Goal: Communication & Community: Answer question/provide support

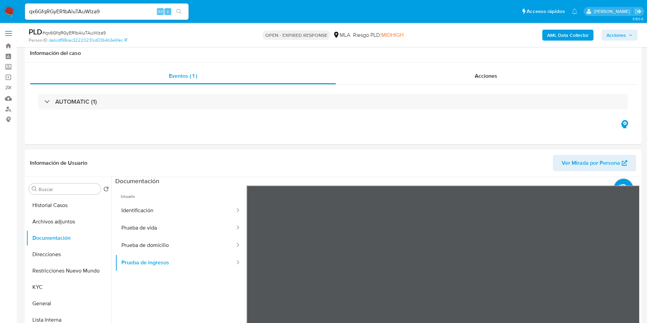
select select "10"
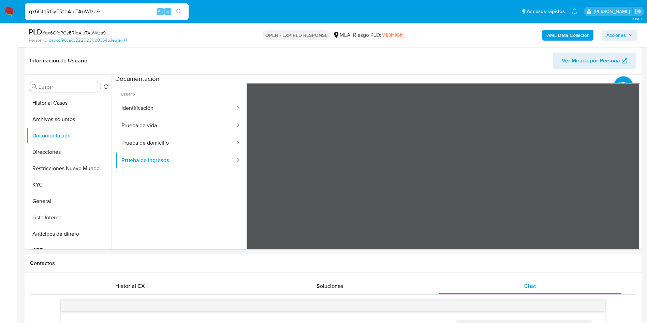
scroll to position [350, 0]
drag, startPoint x: 0, startPoint y: 0, endPoint x: 72, endPoint y: 7, distance: 72.3
click at [72, 7] on input "qx6GfqRGyER1bAluTAuWlza9" at bounding box center [107, 11] width 164 height 9
paste input "YtQ5DPt4ywS7tX0xpnFUbaWQ"
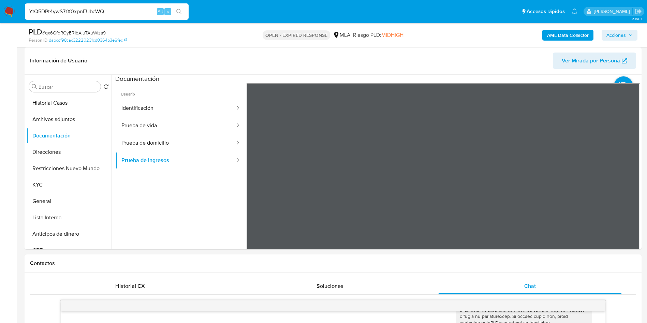
type input "YtQ5DPt4ywS7tX0xpnFUbaWQ"
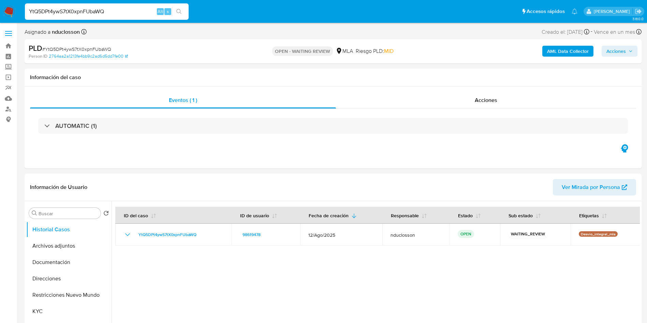
select select "10"
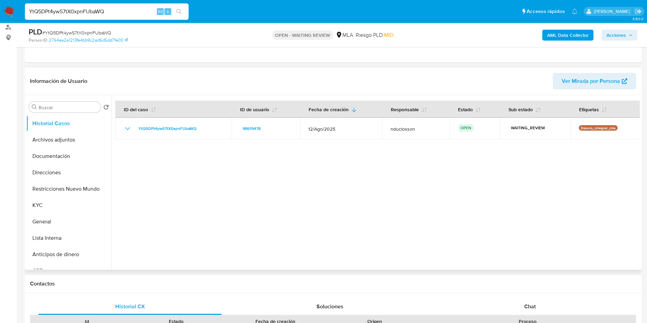
scroll to position [153, 0]
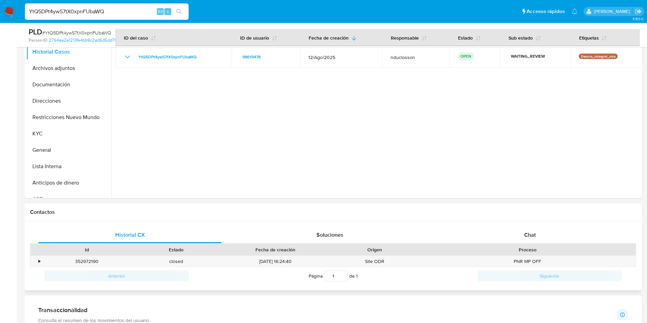
click at [525, 226] on div "Historial CX Soluciones Chat Id Estado Fecha de creación Origen Proceso • 35297…" at bounding box center [333, 255] width 617 height 69
click at [524, 234] on span "Chat" at bounding box center [530, 235] width 12 height 8
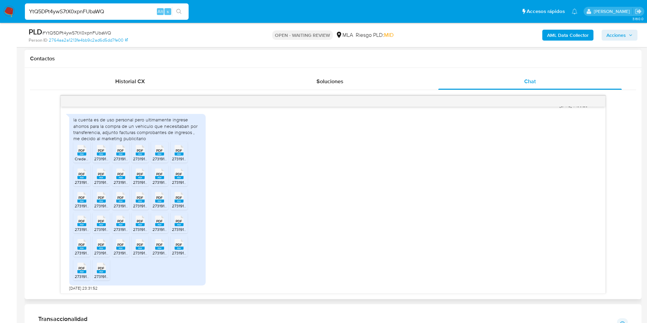
scroll to position [386, 0]
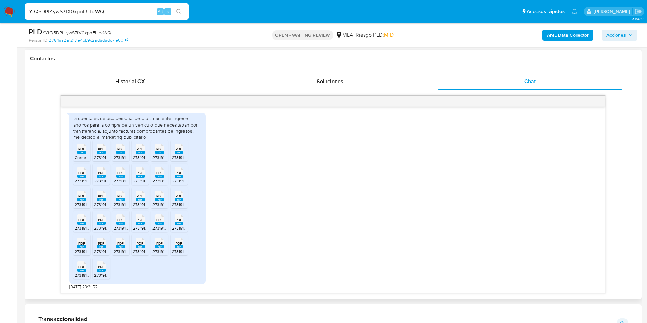
click at [80, 148] on span "PDF" at bounding box center [81, 149] width 6 height 4
click at [101, 151] on span "PDF" at bounding box center [101, 149] width 6 height 4
click at [119, 151] on span "PDF" at bounding box center [120, 149] width 6 height 4
click at [139, 152] on rect at bounding box center [140, 152] width 9 height 3
drag, startPoint x: 160, startPoint y: 152, endPoint x: 182, endPoint y: 155, distance: 21.6
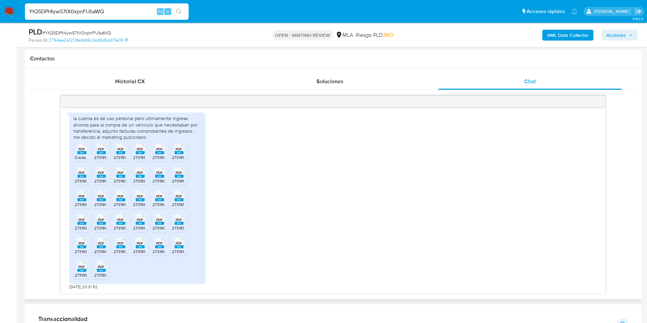
click at [160, 152] on rect at bounding box center [159, 152] width 9 height 3
click at [190, 155] on ul "PDF PDF Credencial_27319146631 (202509).pdf PDF PDF 27319146631_011_00001_00000…" at bounding box center [137, 210] width 128 height 141
click at [183, 151] on icon at bounding box center [178, 148] width 9 height 11
click at [85, 171] on span "PDF" at bounding box center [81, 172] width 6 height 4
click at [97, 176] on rect at bounding box center [101, 175] width 9 height 3
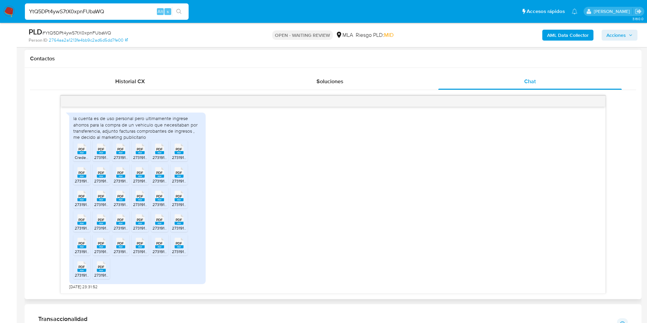
click at [122, 176] on rect at bounding box center [120, 175] width 9 height 3
click at [141, 176] on rect at bounding box center [140, 175] width 9 height 3
click at [159, 177] on rect at bounding box center [159, 175] width 9 height 3
click at [183, 176] on rect at bounding box center [178, 175] width 9 height 3
click at [78, 198] on icon at bounding box center [81, 196] width 9 height 11
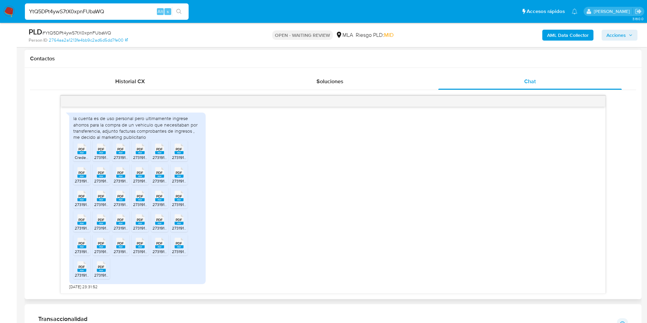
click at [106, 197] on div "PDF PDF" at bounding box center [101, 194] width 14 height 13
click at [123, 199] on rect at bounding box center [120, 199] width 9 height 3
click at [140, 196] on span "PDF" at bounding box center [140, 196] width 6 height 4
click at [157, 194] on span "PDF" at bounding box center [159, 196] width 6 height 4
click at [178, 194] on span "PDF" at bounding box center [179, 196] width 6 height 4
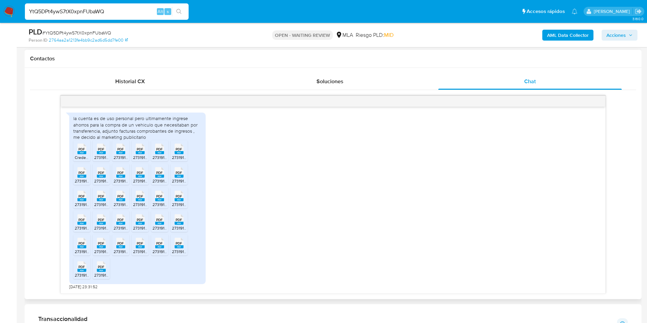
click at [83, 226] on span "27319146631_011_00001_00000126.pdf" at bounding box center [110, 228] width 71 height 6
click at [100, 218] on span "PDF" at bounding box center [101, 219] width 6 height 4
click at [124, 220] on icon at bounding box center [120, 219] width 9 height 11
click at [141, 220] on span "PDF" at bounding box center [140, 219] width 6 height 4
click at [163, 218] on span "PDF" at bounding box center [159, 219] width 6 height 4
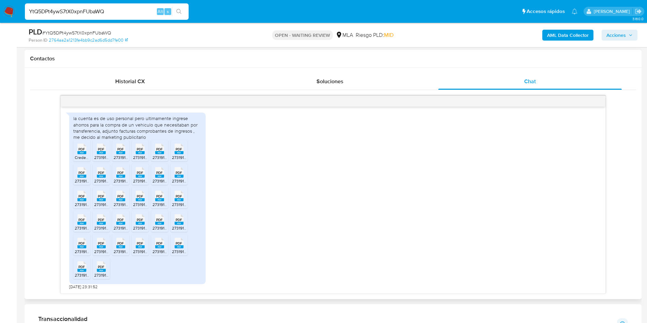
click at [175, 218] on icon at bounding box center [178, 219] width 9 height 11
click at [78, 245] on icon at bounding box center [81, 243] width 9 height 11
click at [98, 244] on span "PDF" at bounding box center [101, 243] width 6 height 4
click at [120, 241] on span "PDF" at bounding box center [120, 243] width 6 height 4
click at [146, 245] on div "PDF PDF" at bounding box center [140, 241] width 14 height 13
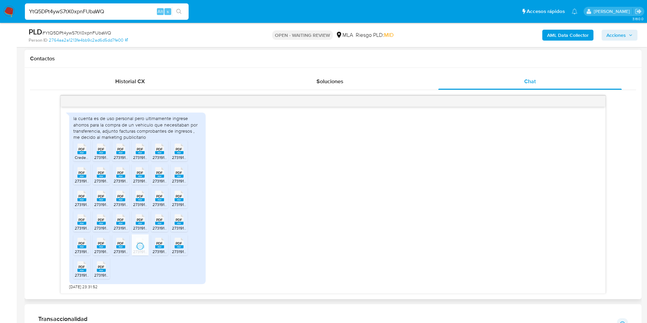
click at [158, 245] on span "PDF" at bounding box center [159, 243] width 6 height 4
click at [175, 243] on icon at bounding box center [178, 243] width 9 height 11
click at [81, 268] on span "PDF" at bounding box center [81, 266] width 6 height 4
click at [98, 266] on span "PDF" at bounding box center [101, 266] width 6 height 4
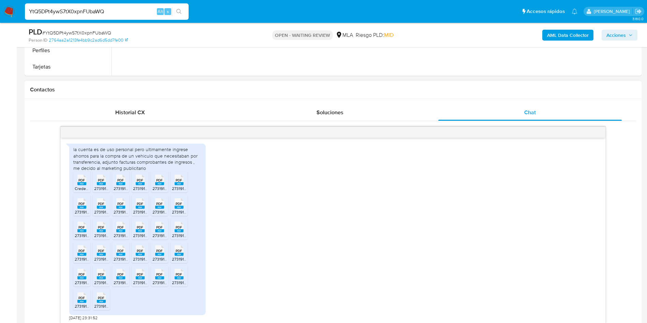
scroll to position [122, 0]
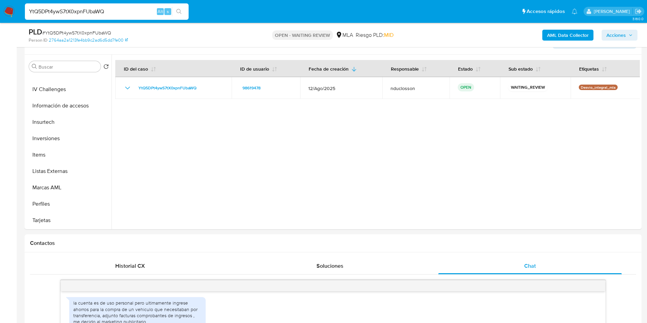
click at [573, 36] on b "AML Data Collector" at bounding box center [568, 35] width 42 height 11
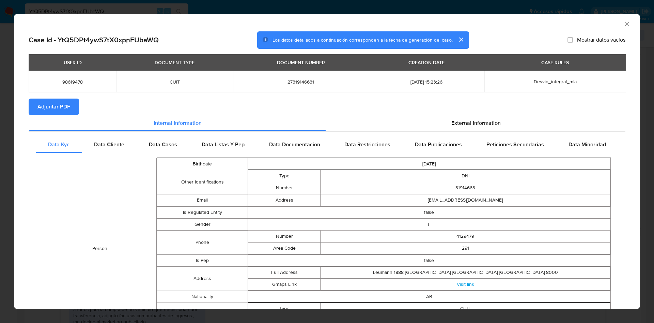
click at [624, 24] on icon "Cerrar ventana" at bounding box center [627, 23] width 7 height 7
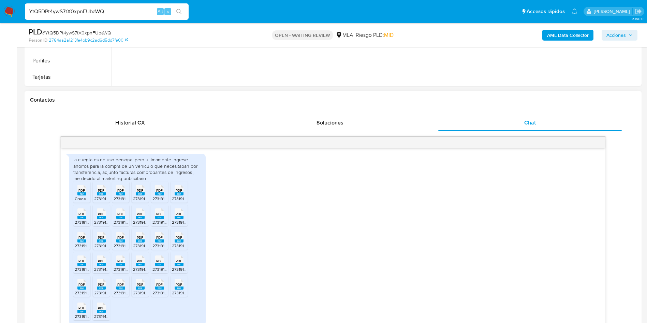
scroll to position [276, 0]
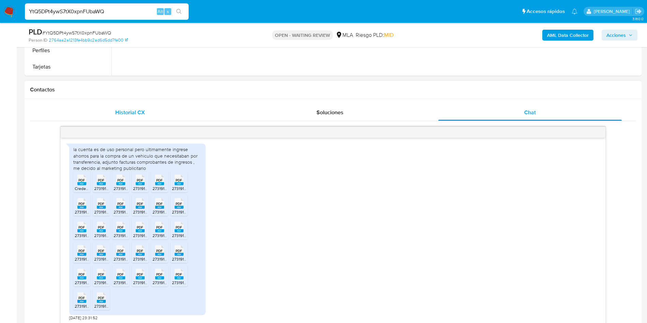
click at [132, 107] on div "Historial CX" at bounding box center [129, 112] width 183 height 16
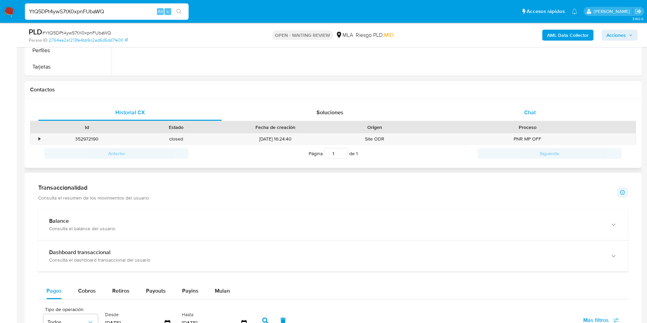
click at [505, 105] on div "Chat" at bounding box center [529, 112] width 183 height 16
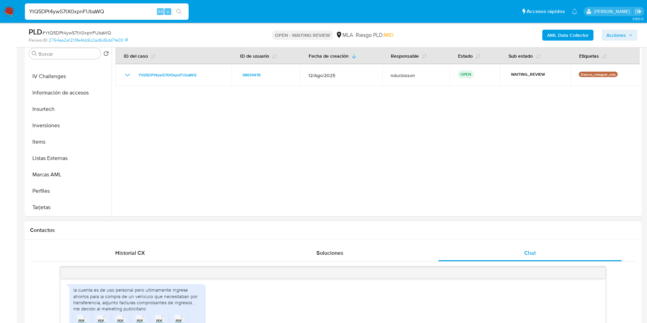
scroll to position [71, 0]
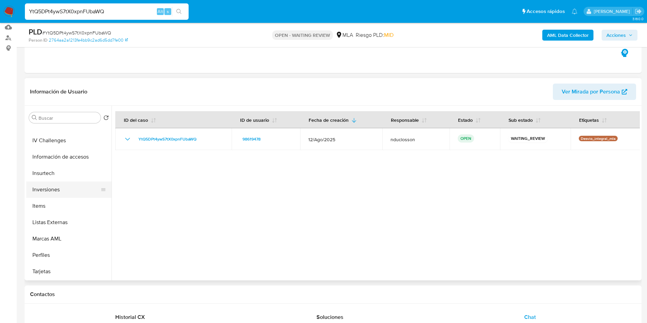
click at [59, 192] on button "Inversiones" at bounding box center [66, 189] width 80 height 16
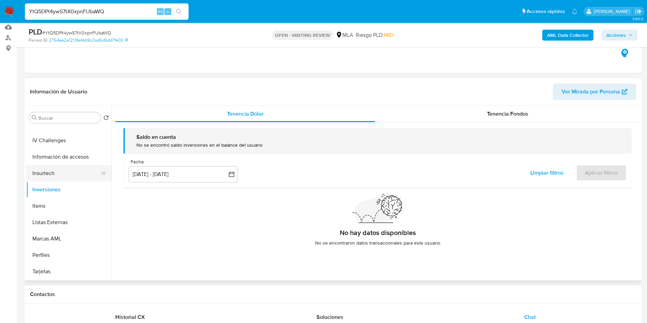
click at [61, 174] on button "Insurtech" at bounding box center [66, 173] width 80 height 16
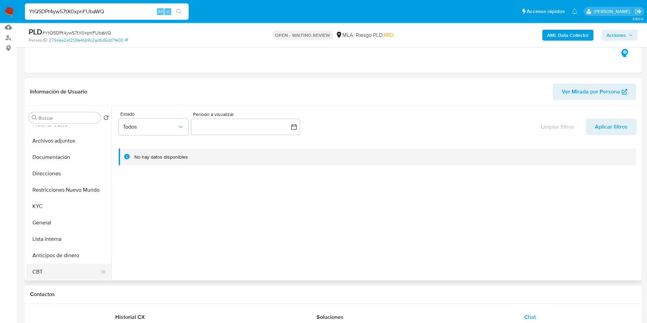
scroll to position [0, 0]
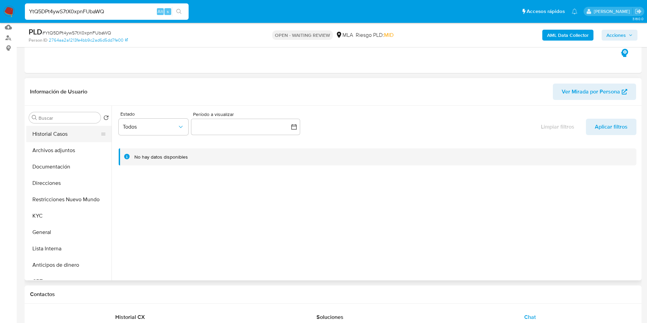
click at [56, 139] on button "Historial Casos" at bounding box center [66, 134] width 80 height 16
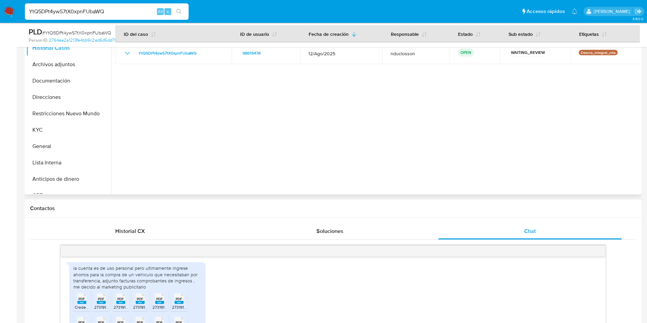
scroll to position [71, 0]
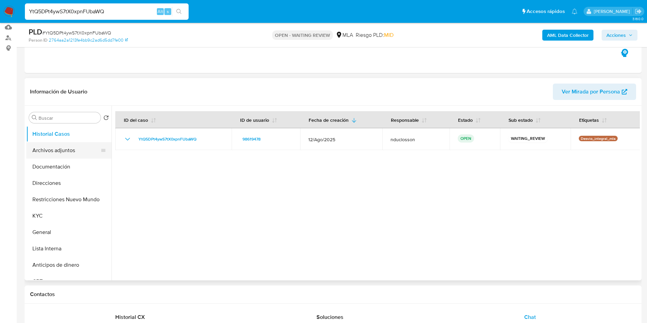
click at [61, 149] on button "Archivos adjuntos" at bounding box center [66, 150] width 80 height 16
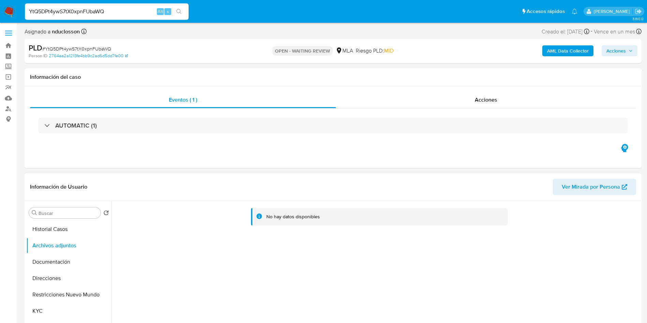
scroll to position [0, 0]
click at [66, 223] on button "Historial Casos" at bounding box center [66, 229] width 80 height 16
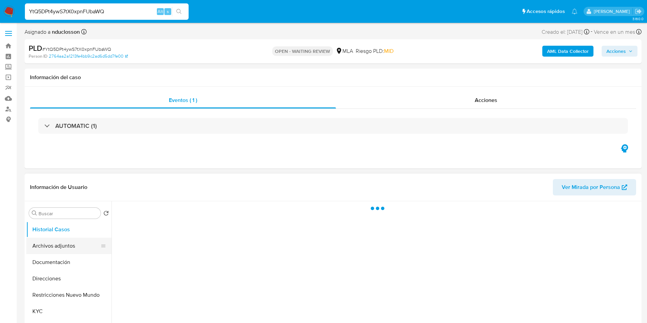
click at [63, 242] on button "Archivos adjuntos" at bounding box center [66, 246] width 80 height 16
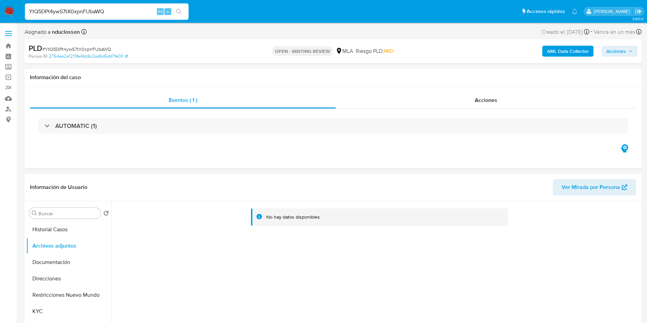
click at [565, 52] on b "AML Data Collector" at bounding box center [568, 51] width 42 height 11
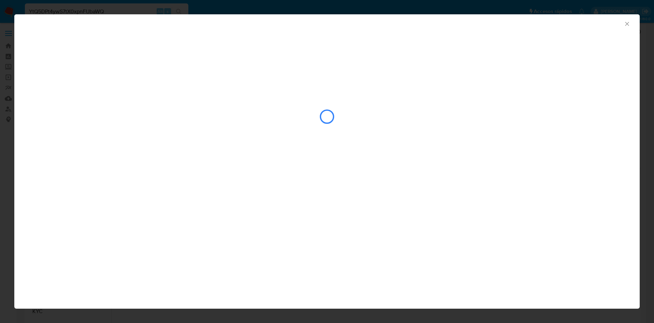
click at [630, 24] on icon "Cerrar ventana" at bounding box center [627, 23] width 7 height 7
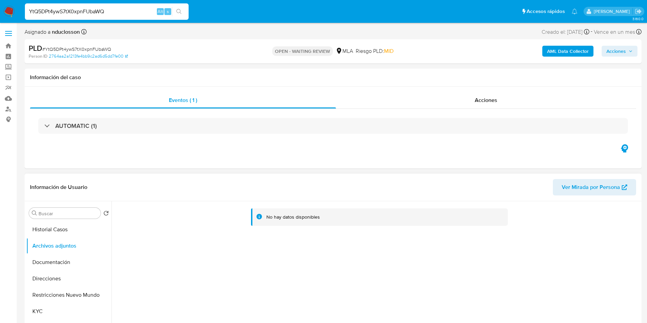
click at [75, 220] on div "Buscar Volver al orden por defecto Historial Casos Archivos adjuntos Documentac…" at bounding box center [68, 288] width 85 height 173
click at [66, 230] on button "Historial Casos" at bounding box center [66, 229] width 80 height 16
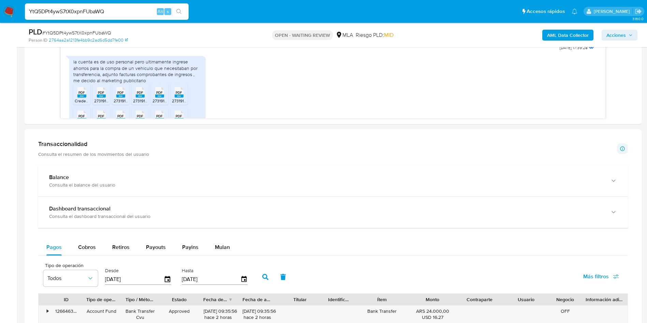
scroll to position [562, 0]
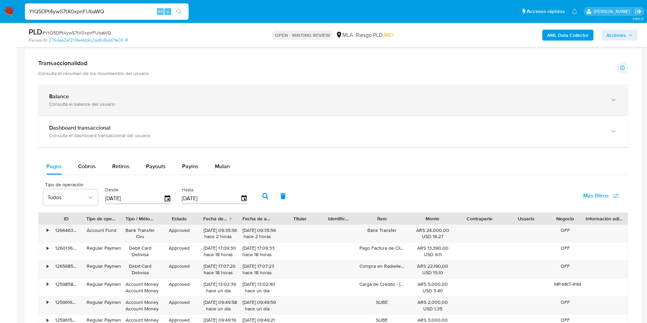
click at [150, 93] on div "Balance" at bounding box center [326, 96] width 554 height 7
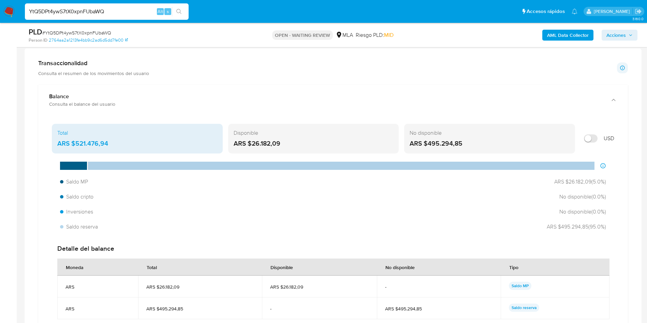
click at [586, 141] on input "Mostrar en USD" at bounding box center [590, 138] width 14 height 8
click at [594, 137] on input "Mostrar en USD" at bounding box center [590, 138] width 14 height 8
checkbox input "false"
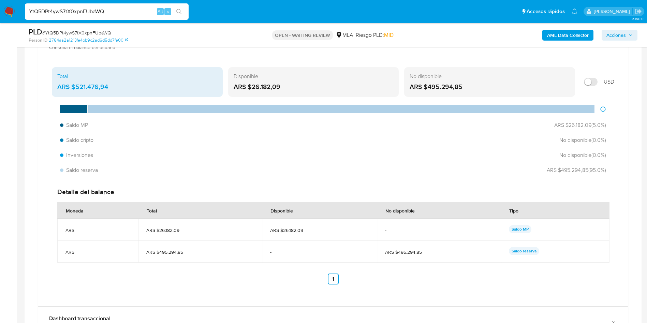
scroll to position [511, 0]
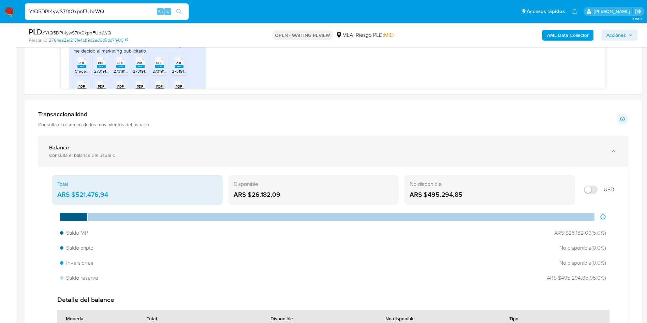
click at [81, 154] on div "Consulta el balance del usuario" at bounding box center [326, 155] width 554 height 6
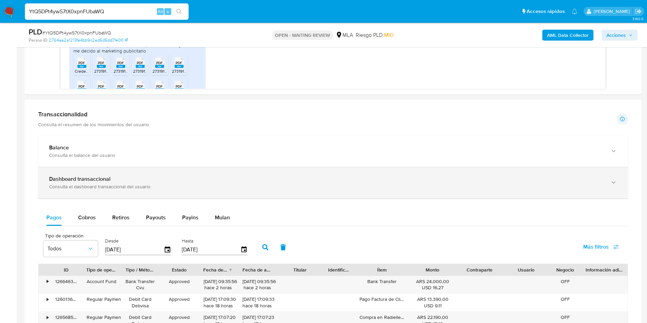
click at [107, 190] on div "Dashboard transaccional Consulta el dashboard transaccional del usuario" at bounding box center [332, 182] width 589 height 31
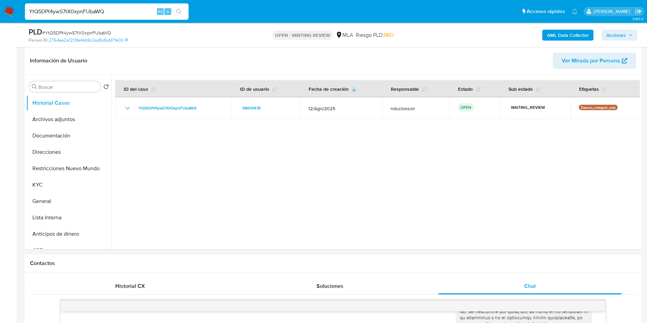
scroll to position [51, 0]
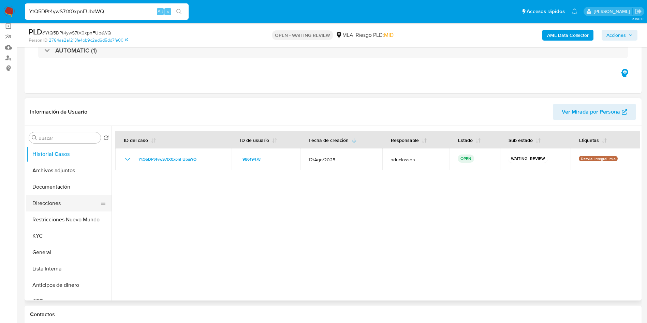
click at [61, 202] on button "Direcciones" at bounding box center [66, 203] width 80 height 16
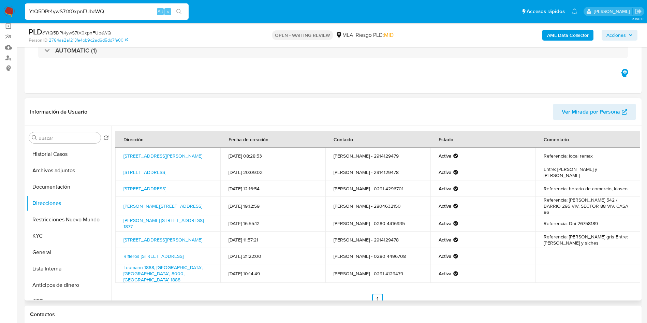
scroll to position [9, 0]
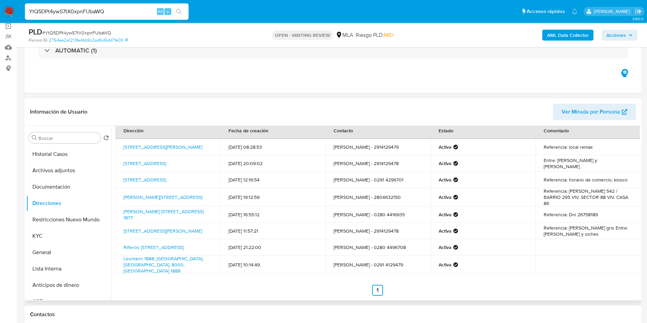
click at [133, 279] on div "Dirección Fecha de creación Contacto Estado Comentario Calle Lamadrid 129, Bahí…" at bounding box center [377, 208] width 524 height 173
click at [194, 268] on td "Leumann 1888, Bahía Blanca, Buenos Aires, 8000, Argentina 1888" at bounding box center [167, 264] width 105 height 18
click at [354, 299] on div "Dirección Fecha de creación Contacto Estado Comentario Calle Lamadrid 129, Bahí…" at bounding box center [375, 213] width 528 height 174
click at [507, 291] on div "Dirección Fecha de creación Contacto Estado Comentario Calle Lamadrid 129, Bahí…" at bounding box center [375, 213] width 528 height 174
click at [70, 108] on h1 "Información de Usuario" at bounding box center [58, 111] width 57 height 7
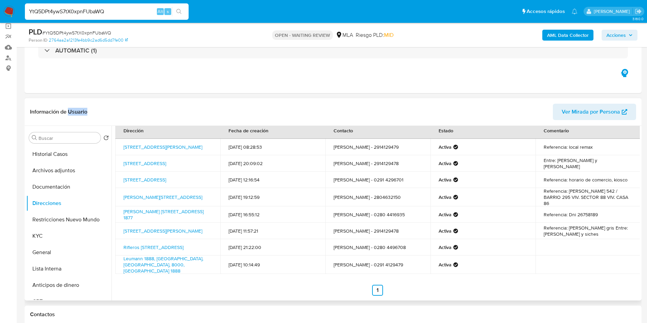
click at [70, 108] on h1 "Información de Usuario" at bounding box center [58, 111] width 57 height 7
copy h1 "Información de Usuario"
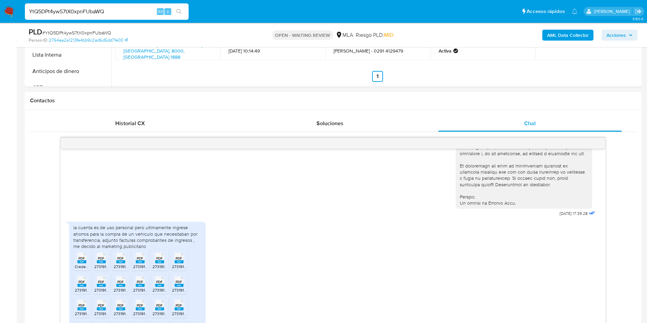
scroll to position [256, 0]
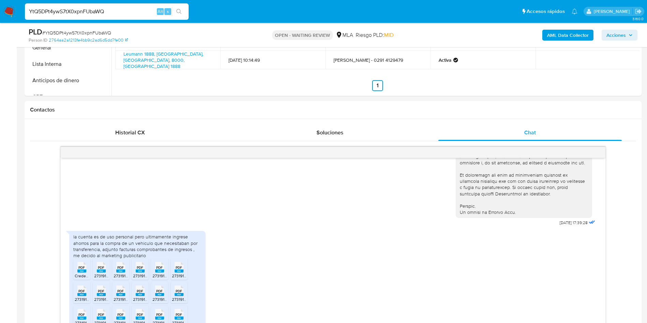
click at [82, 31] on span "# YtQ5DPt4ywS7tX0xpnFUbaWQ" at bounding box center [76, 32] width 69 height 7
copy span "YtQ5DPt4ywS7tX0xpnFUbaWQ"
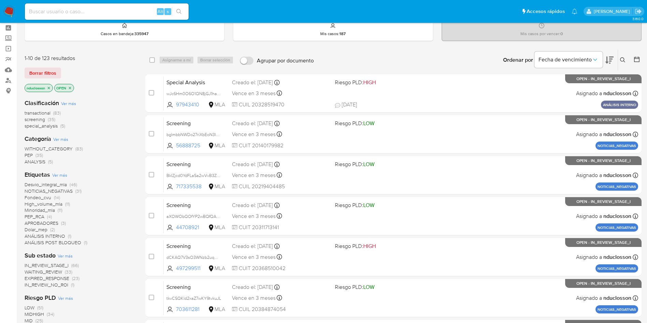
scroll to position [51, 0]
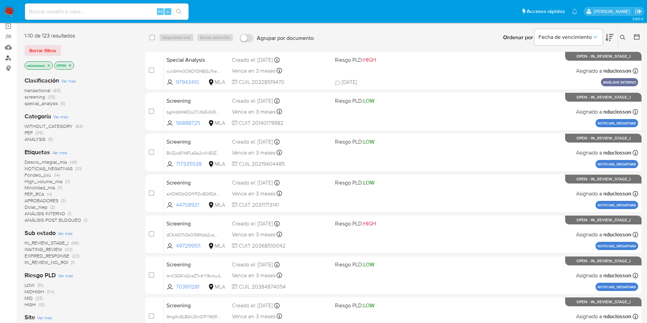
click at [6, 55] on link "Buscador de personas" at bounding box center [40, 57] width 81 height 11
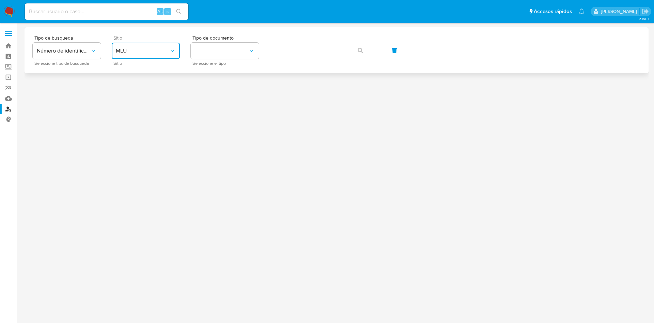
click at [138, 53] on span "MLU" at bounding box center [142, 50] width 53 height 7
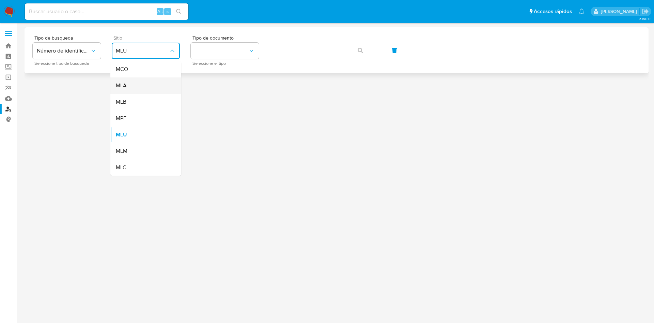
click at [122, 88] on span "MLA" at bounding box center [121, 85] width 11 height 7
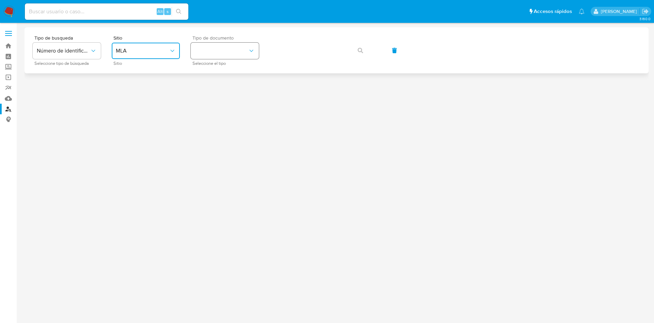
click at [236, 43] on button "identificationType" at bounding box center [225, 51] width 68 height 16
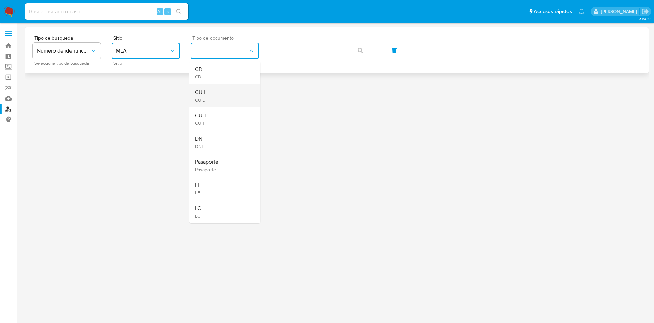
click at [222, 94] on div "CUIL CUIL" at bounding box center [223, 95] width 56 height 23
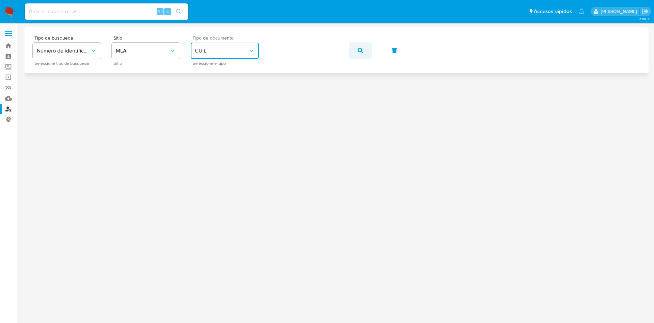
click at [359, 53] on span "button" at bounding box center [360, 50] width 5 height 15
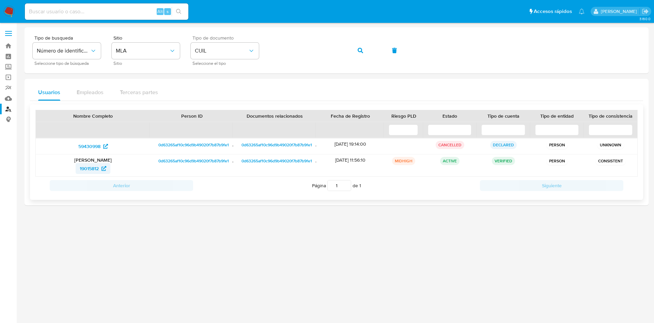
click at [90, 165] on span "19015812" at bounding box center [89, 168] width 19 height 11
click at [363, 51] on button "button" at bounding box center [360, 50] width 23 height 16
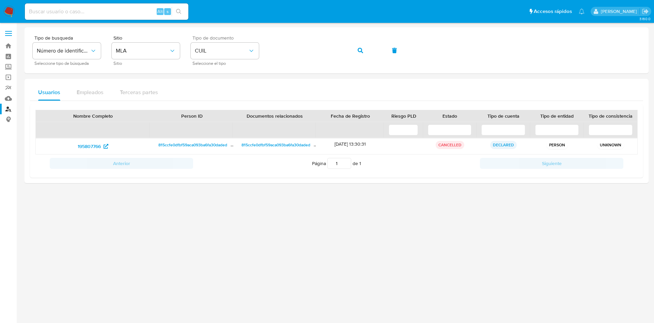
click at [5, 2] on nav "Pausado Ver notificaciones Alt s Accesos rápidos Presiona las siguientes teclas…" at bounding box center [327, 11] width 654 height 23
click at [11, 11] on img at bounding box center [9, 12] width 12 height 12
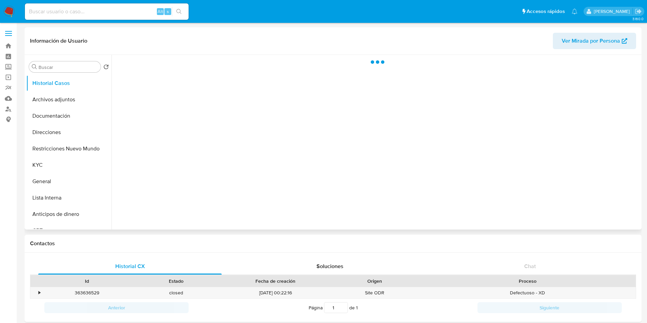
select select "10"
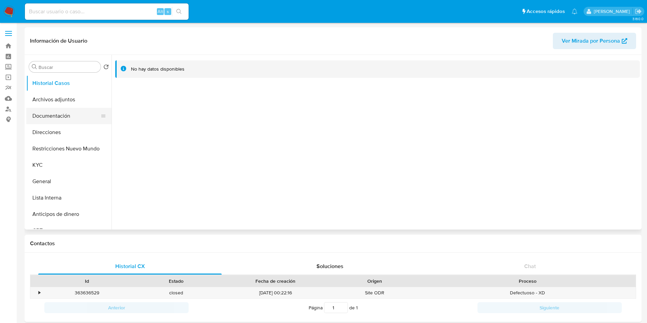
click at [77, 112] on button "Documentación" at bounding box center [66, 116] width 80 height 16
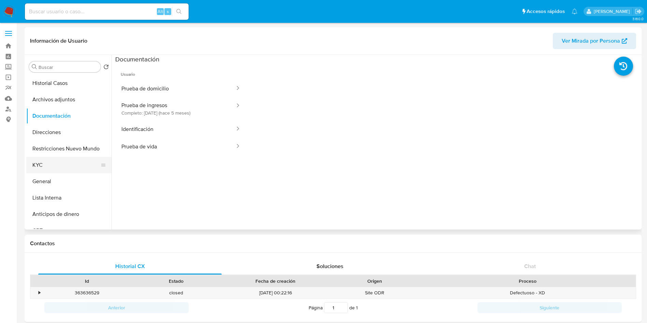
click at [60, 163] on button "KYC" at bounding box center [66, 165] width 80 height 16
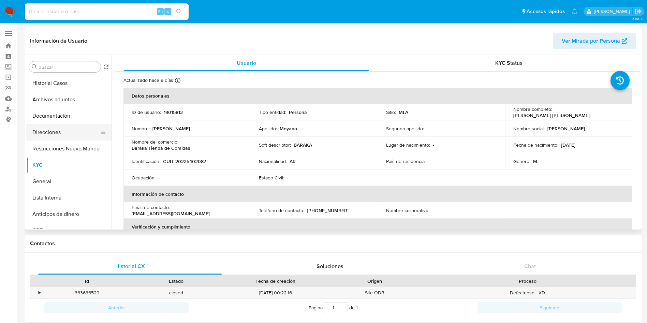
click at [60, 134] on button "Direcciones" at bounding box center [66, 132] width 80 height 16
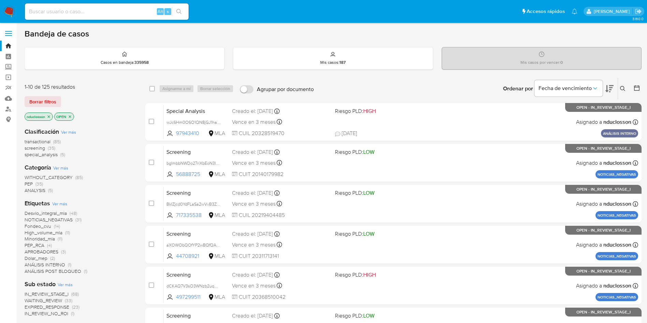
click at [621, 86] on icon at bounding box center [622, 88] width 5 height 5
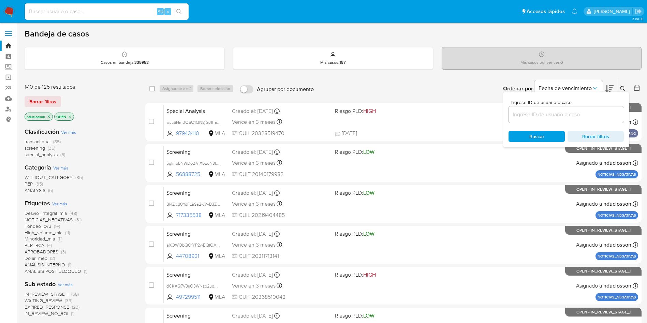
click at [539, 119] on div at bounding box center [565, 114] width 115 height 16
click at [538, 118] on input at bounding box center [565, 114] width 115 height 9
paste input "YtQ5DPt4ywS7tX0xpnFUbaWQ"
click at [529, 134] on span "Buscar" at bounding box center [536, 136] width 15 height 11
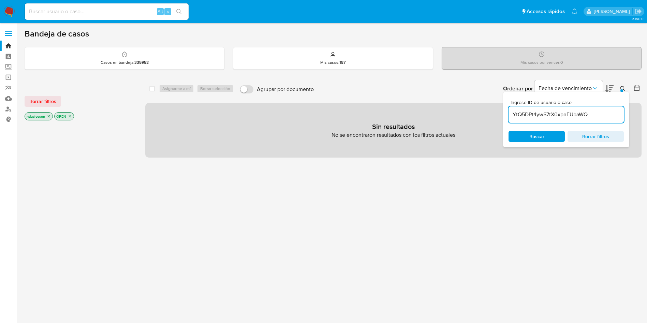
click at [605, 115] on input "YtQ5DPt4ywS7tX0xpnFUbaWQ" at bounding box center [565, 114] width 115 height 9
type input "YtQ5DPt4ywS7tX0xpnFUbaWQ"
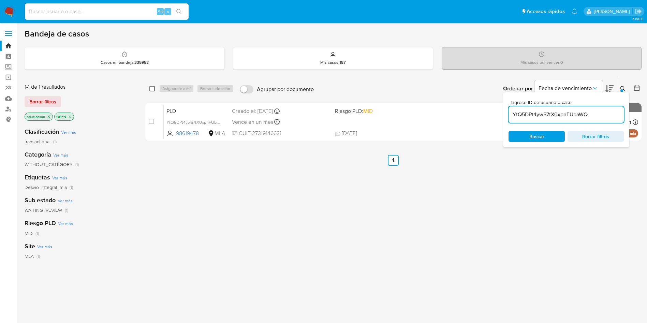
click at [153, 87] on input "checkbox" at bounding box center [151, 88] width 5 height 5
checkbox input "true"
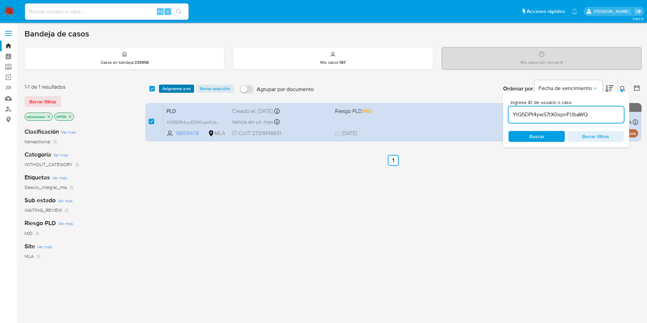
click at [169, 90] on span "Asignarme a mí" at bounding box center [176, 88] width 28 height 7
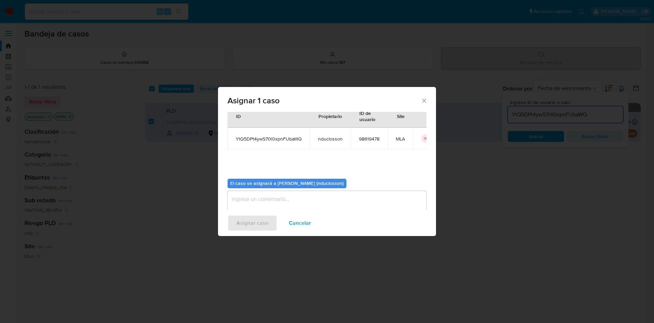
scroll to position [35, 0]
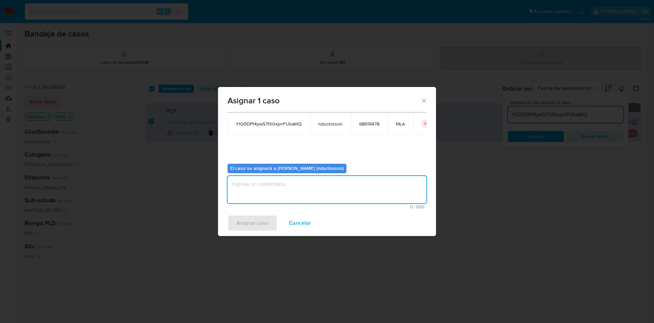
click at [285, 183] on textarea "assign-modal" at bounding box center [327, 189] width 199 height 27
click at [240, 226] on span "Asignar caso" at bounding box center [253, 222] width 32 height 15
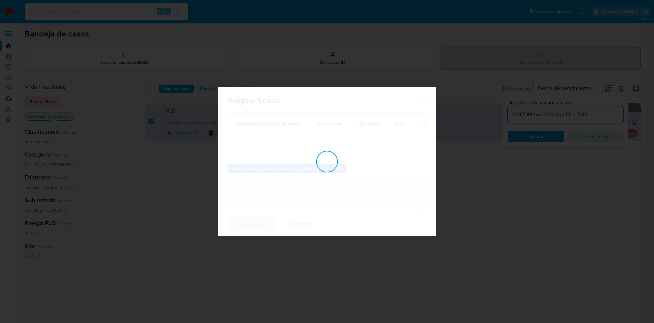
checkbox input "false"
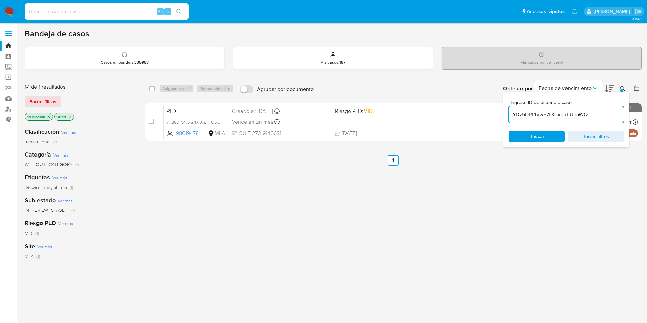
drag, startPoint x: 512, startPoint y: 110, endPoint x: 520, endPoint y: 112, distance: 7.6
click at [512, 110] on input "YtQ5DPt4ywS7tX0xpnFUbaWQ" at bounding box center [565, 114] width 115 height 9
click at [532, 113] on input "YtQ5DPt4ywS7tX0xpnFUbaWQ" at bounding box center [565, 114] width 115 height 9
paste input "ZeaWvEtQAeIwDo3BNdO7yGdt"
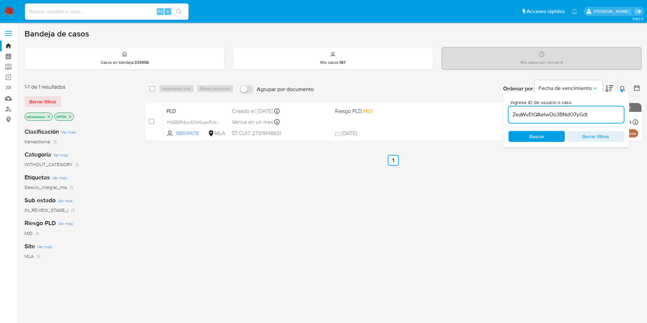
type input "ZeaWvEtQAeIwDo3BNdO7yGdt"
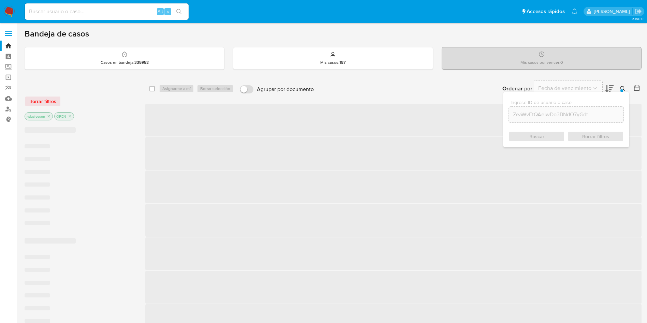
click at [523, 137] on div "Buscar Borrar filtros" at bounding box center [565, 136] width 115 height 11
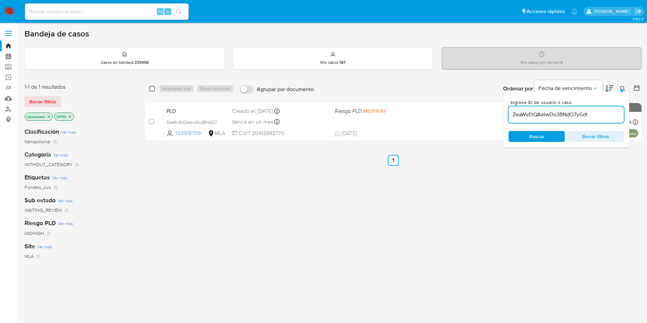
click at [153, 90] on input "checkbox" at bounding box center [151, 88] width 5 height 5
checkbox input "true"
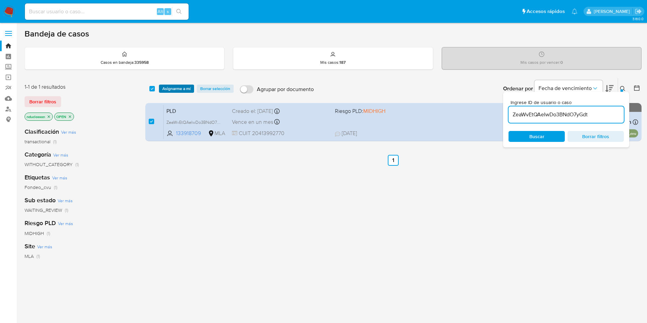
click at [172, 90] on span "Asignarme a mí" at bounding box center [176, 88] width 28 height 7
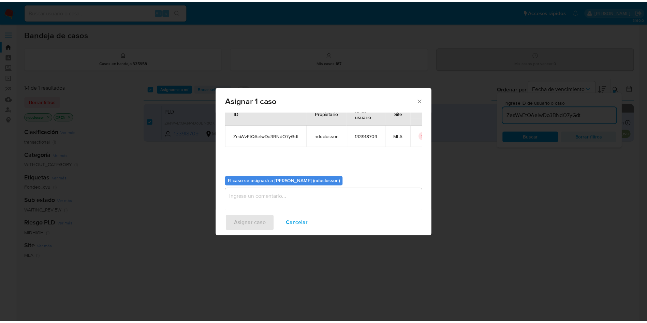
scroll to position [35, 0]
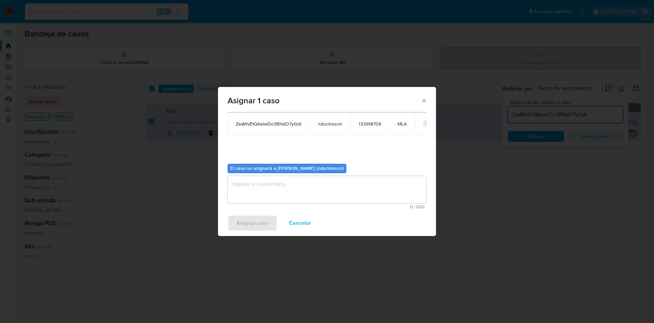
click at [271, 196] on textarea "assign-modal" at bounding box center [327, 189] width 199 height 27
click at [259, 219] on span "Asignar caso" at bounding box center [253, 222] width 32 height 15
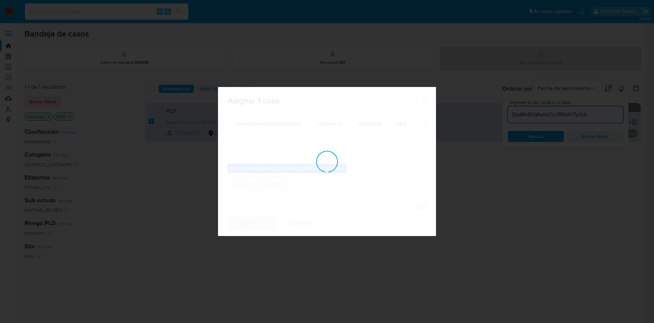
checkbox input "false"
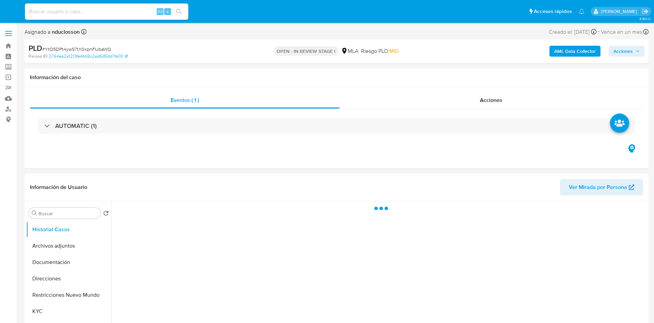
select select "10"
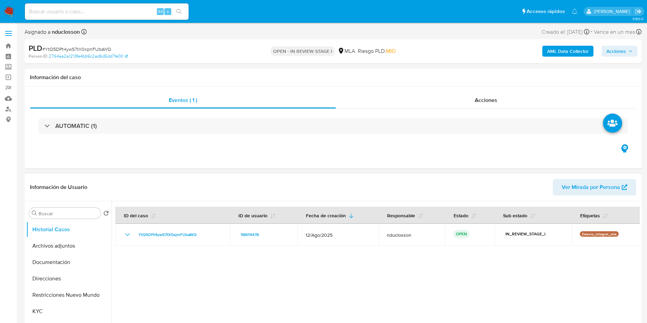
scroll to position [153, 0]
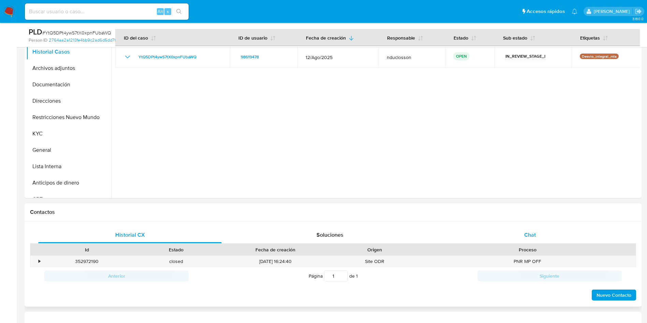
click at [505, 238] on div "Chat" at bounding box center [529, 235] width 183 height 16
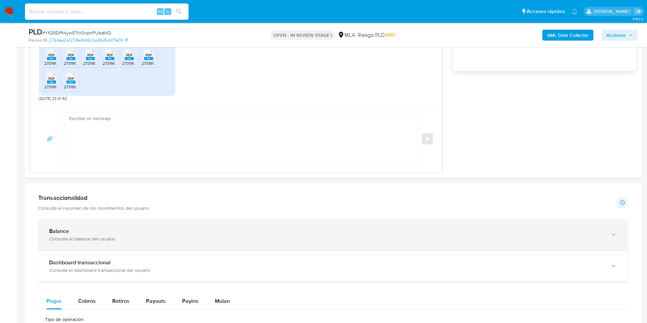
scroll to position [511, 0]
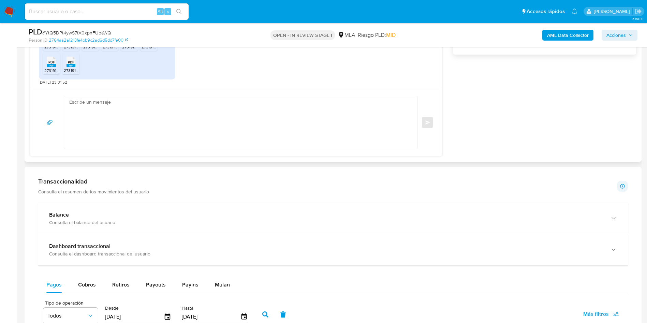
click at [148, 124] on textarea at bounding box center [238, 122] width 339 height 52
paste textarea "[PERSON_NAME], Muchas gracias por tu respuesta. No obstante, necesitamos que no…"
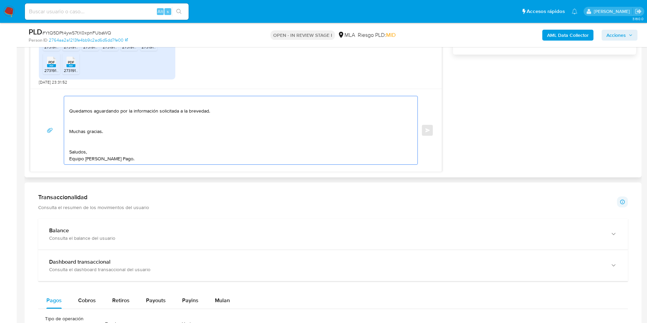
scroll to position [168, 0]
click at [87, 140] on textarea "[PERSON_NAME], Muchas gracias por tu respuesta. No obstante, necesitamos que no…" at bounding box center [238, 130] width 339 height 68
click at [79, 147] on textarea "[PERSON_NAME], Muchas gracias por tu respuesta. No obstante, necesitamos que no…" at bounding box center [238, 130] width 339 height 68
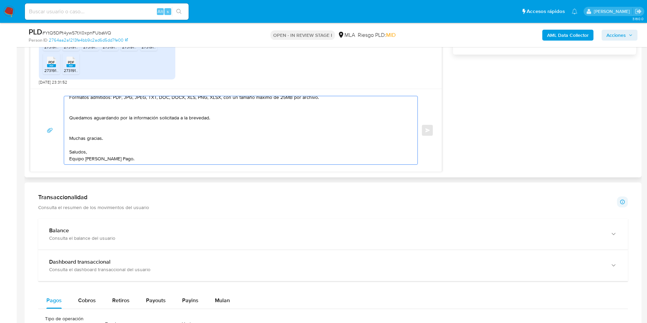
click at [80, 128] on textarea "[PERSON_NAME], Muchas gracias por tu respuesta. No obstante, necesitamos que no…" at bounding box center [238, 130] width 339 height 68
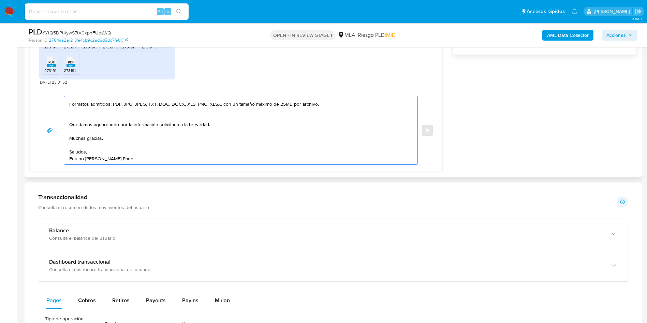
click at [89, 116] on textarea "[PERSON_NAME], Muchas gracias por tu respuesta. No obstante, necesitamos que no…" at bounding box center [238, 130] width 339 height 68
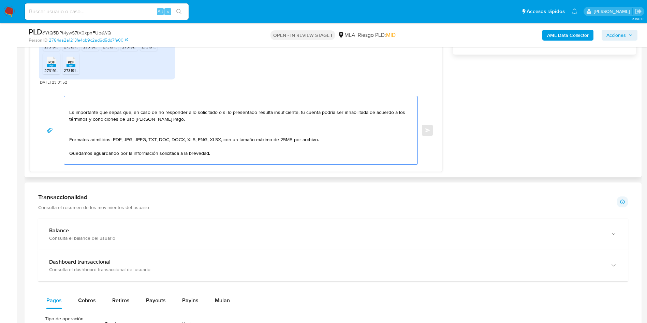
scroll to position [97, 0]
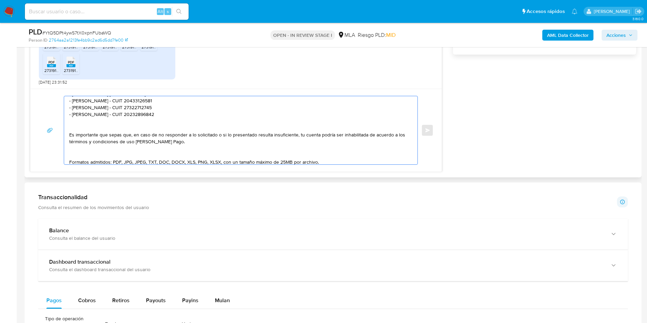
drag, startPoint x: 81, startPoint y: 154, endPoint x: 81, endPoint y: 147, distance: 6.5
click at [80, 154] on textarea "[PERSON_NAME], Muchas gracias por tu respuesta. No obstante, necesitamos que no…" at bounding box center [238, 130] width 339 height 68
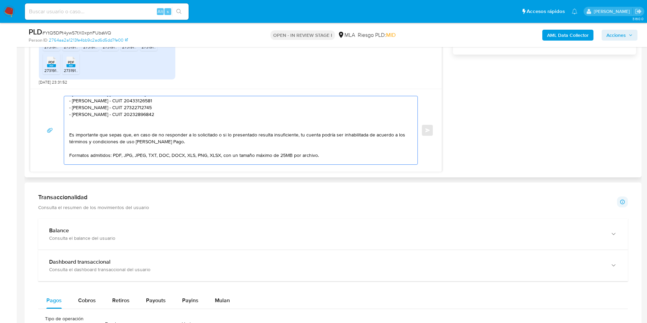
click at [81, 126] on textarea "[PERSON_NAME], Muchas gracias por tu respuesta. No obstante, necesitamos que no…" at bounding box center [238, 130] width 339 height 68
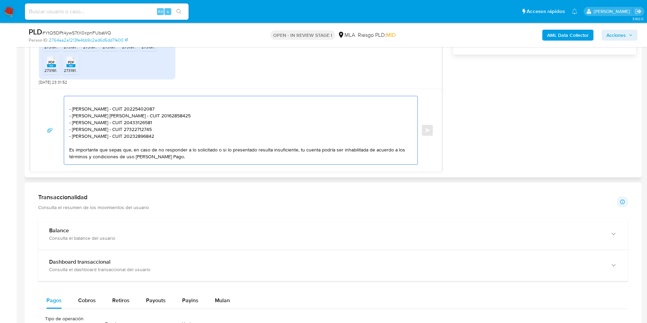
scroll to position [46, 0]
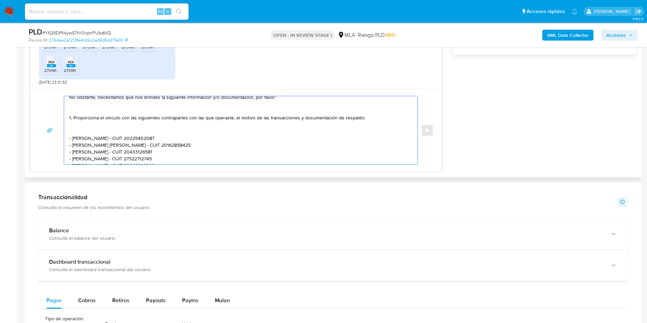
click at [82, 133] on textarea "[PERSON_NAME], Muchas gracias por tu respuesta. No obstante, necesitamos que no…" at bounding box center [238, 130] width 339 height 68
click at [83, 111] on textarea "[PERSON_NAME], Muchas gracias por tu respuesta. No obstante, necesitamos que no…" at bounding box center [238, 130] width 339 height 68
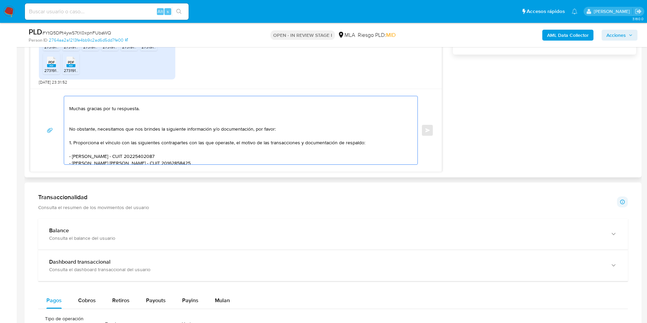
scroll to position [0, 0]
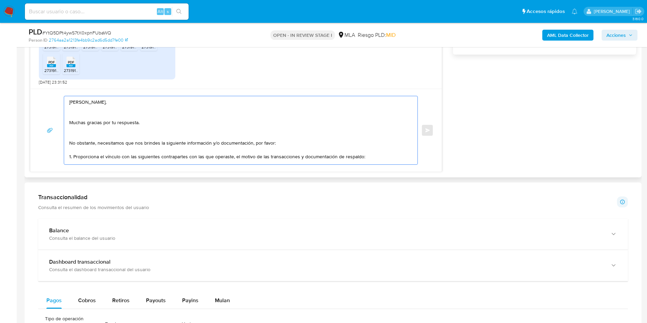
click at [85, 136] on textarea "[PERSON_NAME], Muchas gracias por tu respuesta. No obstante, necesitamos que no…" at bounding box center [238, 130] width 339 height 68
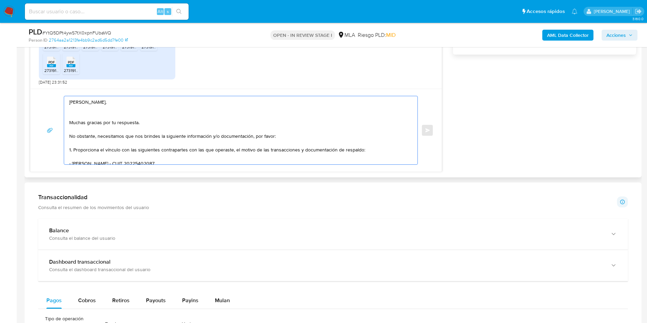
click at [82, 117] on textarea "[PERSON_NAME], Muchas gracias por tu respuesta. No obstante, necesitamos que no…" at bounding box center [238, 130] width 339 height 68
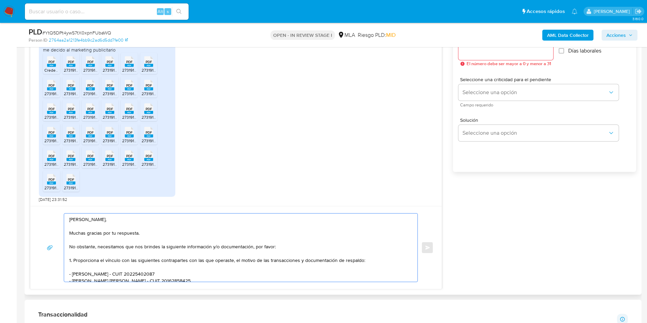
scroll to position [358, 0]
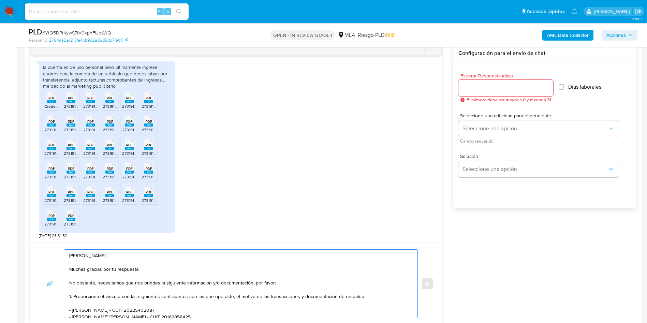
type textarea "[PERSON_NAME], Muchas gracias por tu respuesta. No obstante, necesitamos que no…"
click at [490, 88] on input "Esperar Respuesta (días)" at bounding box center [505, 87] width 95 height 9
type input "1"
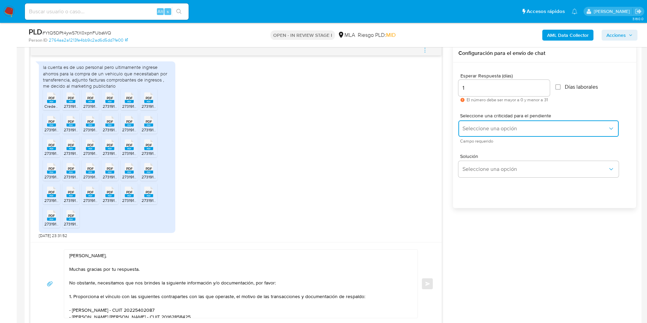
click at [491, 128] on span "Seleccione una opción" at bounding box center [534, 128] width 145 height 7
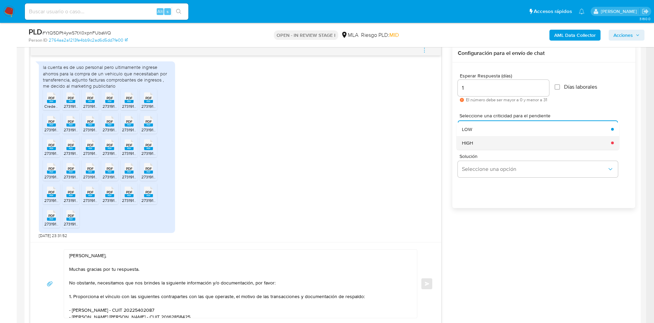
click at [488, 147] on div "HIGH" at bounding box center [534, 143] width 145 height 14
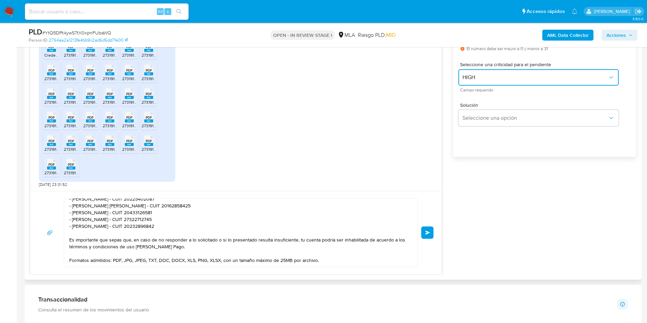
scroll to position [107, 0]
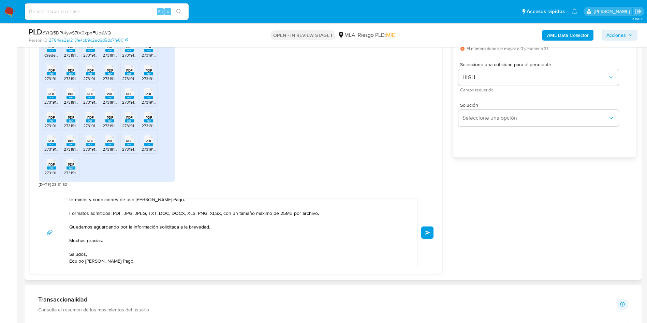
click at [431, 231] on button "Enviar" at bounding box center [427, 232] width 12 height 12
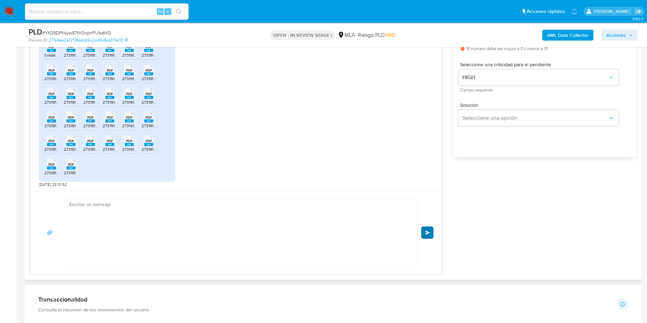
scroll to position [604, 0]
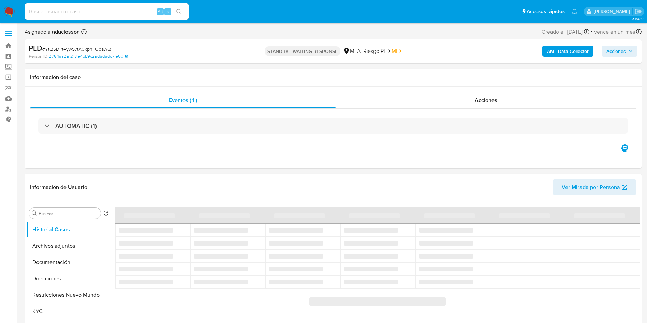
select select "10"
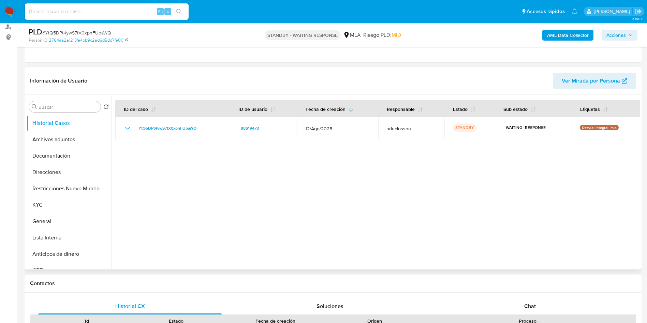
scroll to position [153, 0]
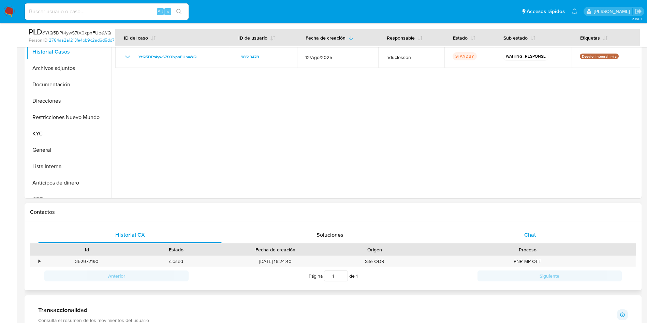
click at [513, 232] on div "Chat" at bounding box center [529, 235] width 183 height 16
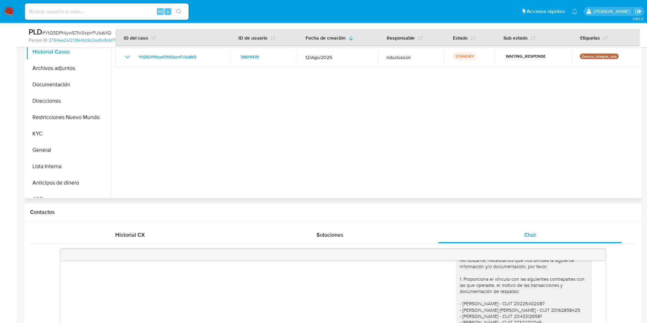
scroll to position [358, 0]
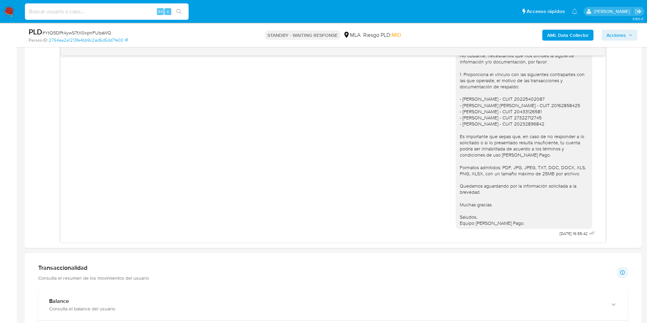
click at [76, 10] on input at bounding box center [107, 11] width 164 height 9
paste input "ZeaWvEtQAeIwDo3BNdO7yGdt"
type input "ZeaWvEtQAeIwDo3BNdO7yGdt"
click at [179, 10] on icon "search-icon" at bounding box center [178, 11] width 5 height 5
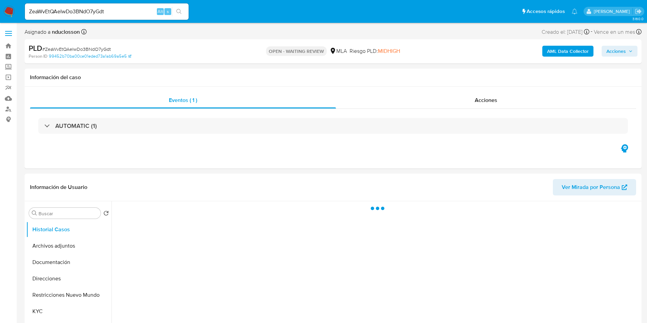
select select "10"
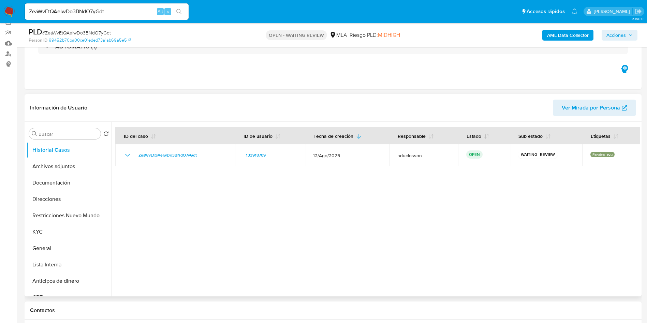
scroll to position [153, 0]
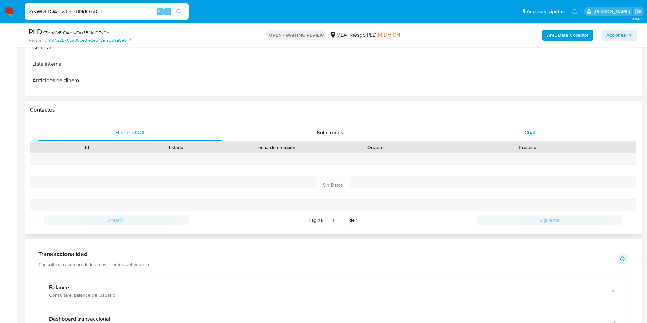
click at [528, 133] on span "Chat" at bounding box center [530, 132] width 12 height 8
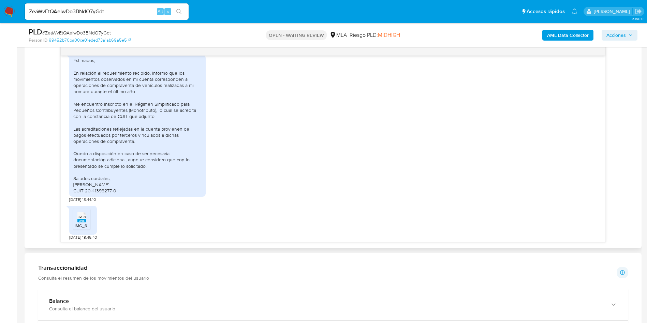
scroll to position [394, 0]
click at [78, 223] on span "IMG_6757.jpeg" at bounding box center [89, 224] width 28 height 6
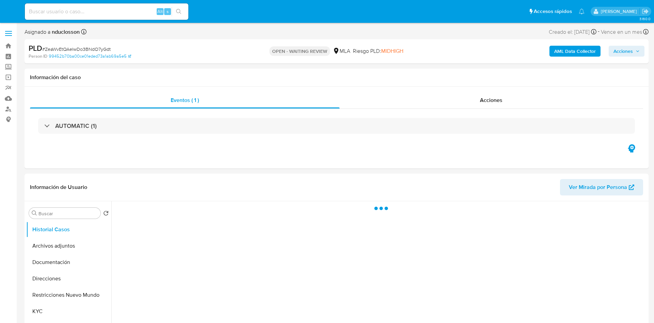
select select "10"
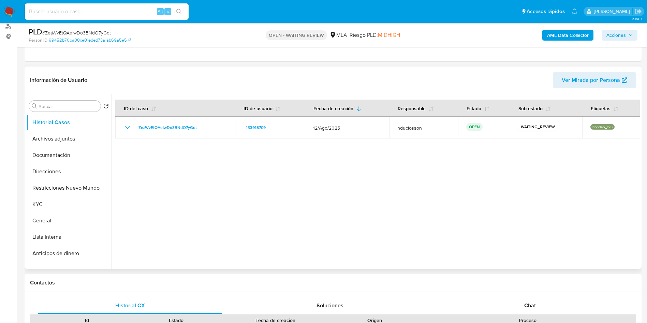
scroll to position [153, 0]
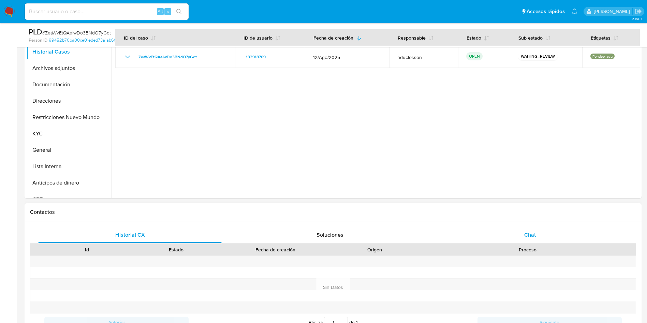
click at [519, 229] on div "Chat" at bounding box center [529, 235] width 183 height 16
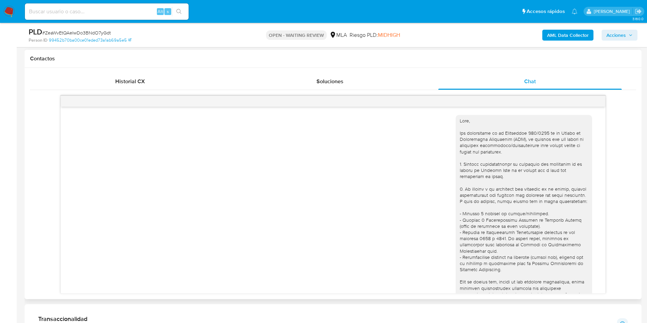
scroll to position [395, 0]
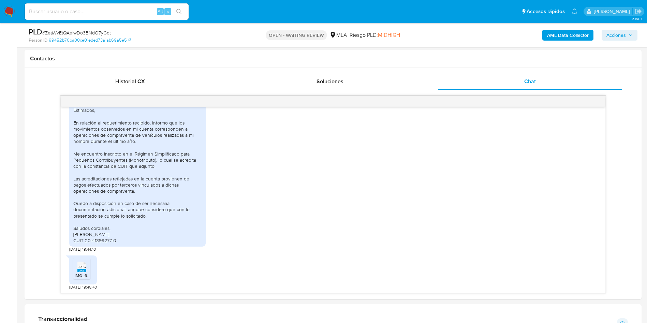
click at [90, 31] on span "# ZeaWvEtQAeIwDo3BNdO7yGdt" at bounding box center [76, 32] width 69 height 7
click at [89, 31] on span "# ZeaWvEtQAeIwDo3BNdO7yGdt" at bounding box center [76, 32] width 69 height 7
copy span "ZeaWvEtQAeIwDo3BNdO7yGdt"
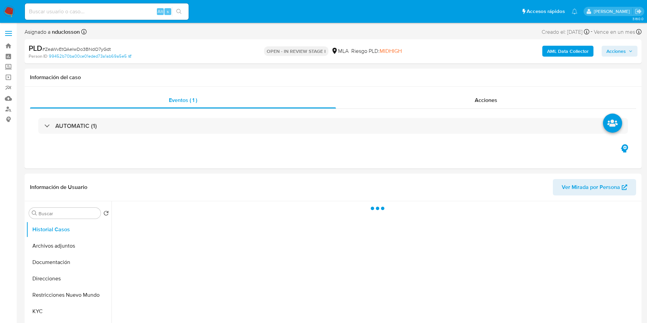
select select "10"
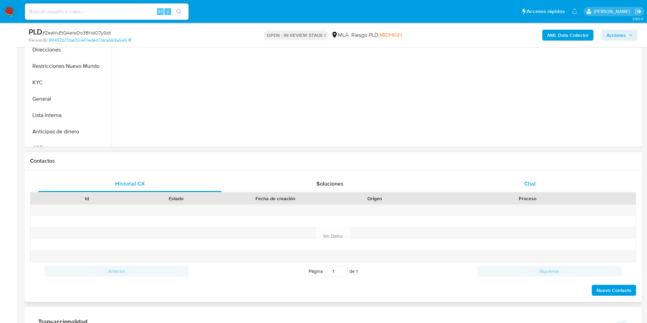
click at [502, 180] on div "Chat" at bounding box center [529, 184] width 183 height 16
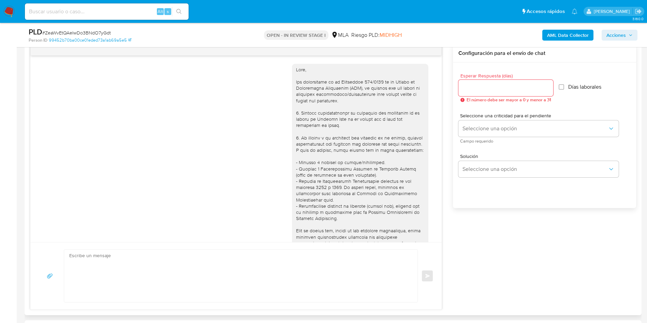
scroll to position [395, 0]
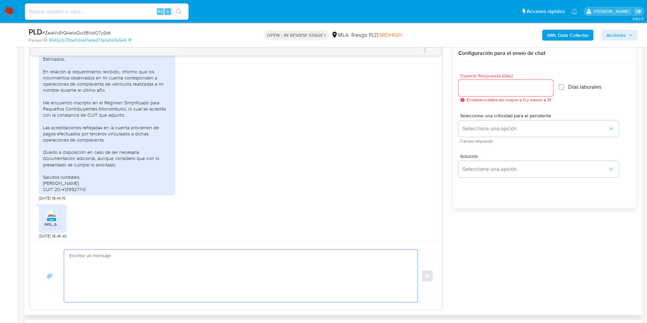
click at [102, 273] on textarea at bounding box center [238, 275] width 339 height 52
paste textarea "Lore Ipsumdo, Sitame consect adi el seddoeius. Te incididu, utlaboreetd mag ali…"
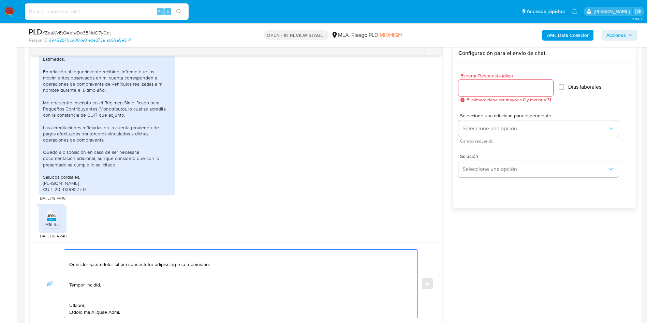
click at [78, 295] on textarea at bounding box center [238, 283] width 339 height 68
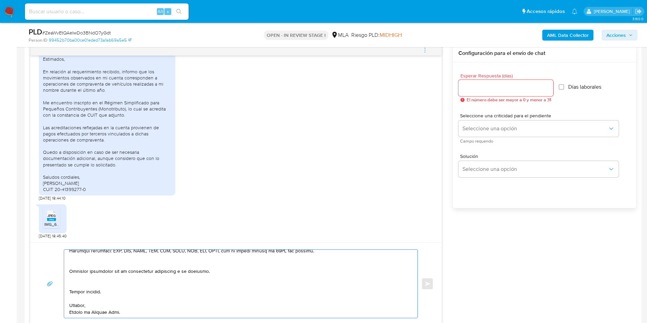
click at [75, 274] on textarea at bounding box center [238, 283] width 339 height 68
click at [74, 286] on textarea at bounding box center [238, 283] width 339 height 68
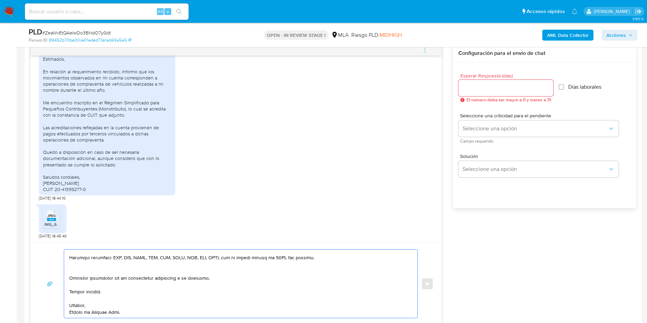
click at [79, 268] on textarea at bounding box center [238, 283] width 339 height 68
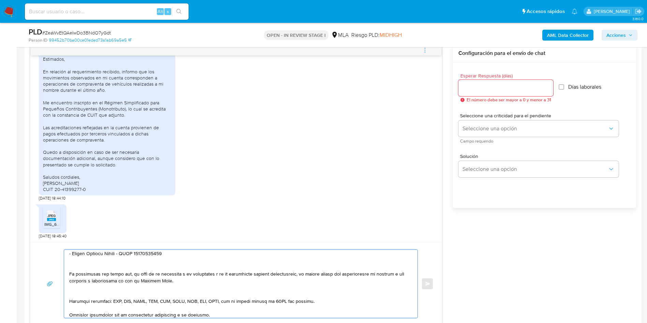
scroll to position [131, 0]
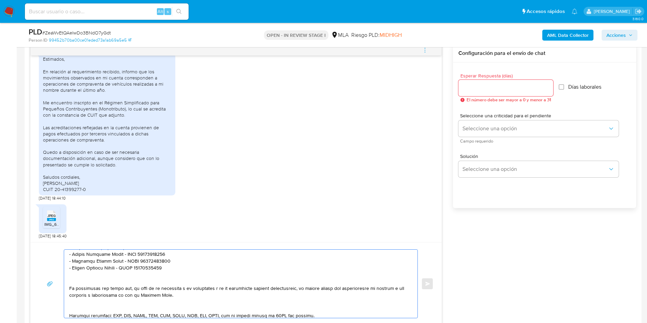
click at [79, 306] on textarea at bounding box center [238, 283] width 339 height 68
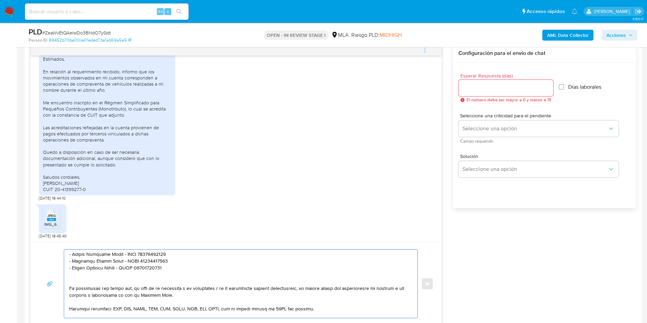
click at [76, 279] on textarea at bounding box center [238, 283] width 339 height 68
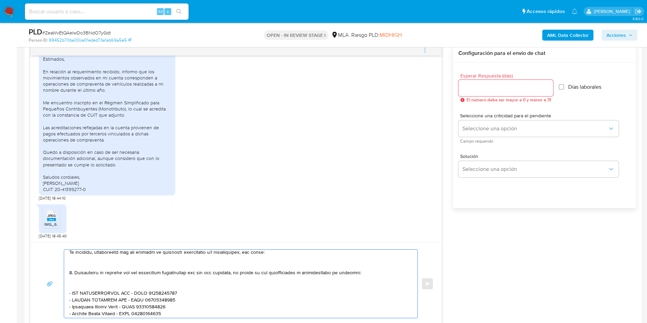
scroll to position [29, 0]
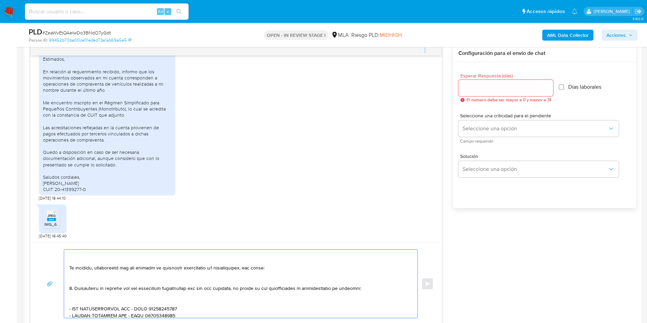
click at [80, 305] on textarea at bounding box center [238, 283] width 339 height 68
click at [80, 302] on textarea at bounding box center [238, 283] width 339 height 68
click at [77, 282] on textarea at bounding box center [238, 283] width 339 height 68
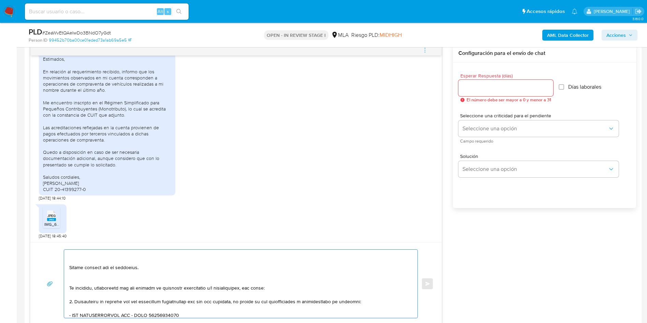
scroll to position [0, 0]
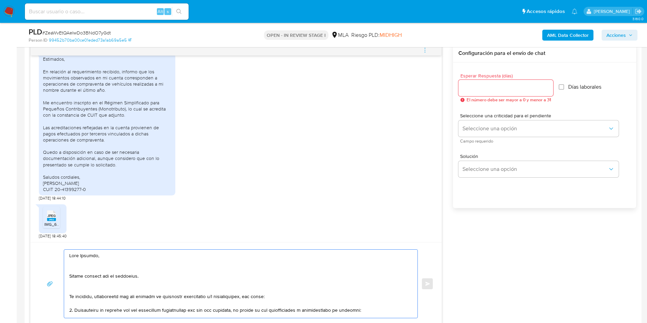
click at [79, 287] on textarea at bounding box center [238, 283] width 339 height 68
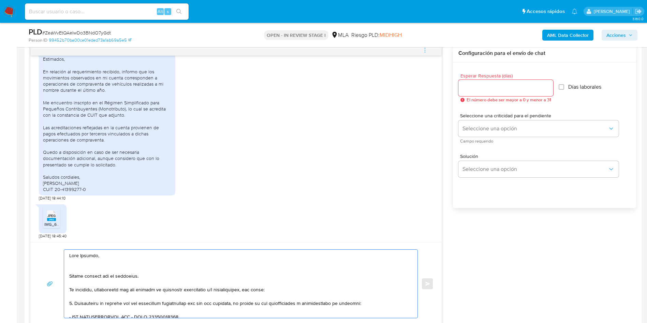
click at [73, 271] on textarea at bounding box center [238, 283] width 339 height 68
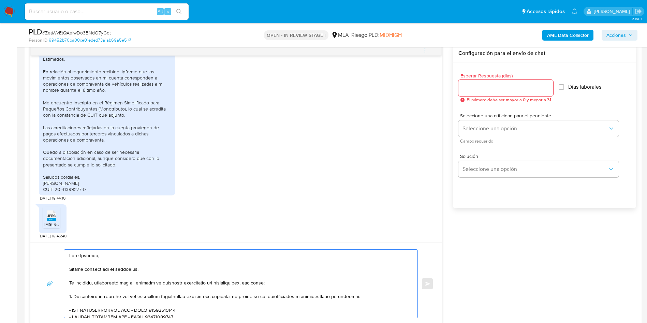
type textarea "Lore Ipsumdo, Sitame consect adi el seddoeius. Te incididu, utlaboreetd mag ali…"
click at [457, 81] on div "Esperar Respuesta (días) El número debe ser mayor a 0 y menor a 31 Días laboral…" at bounding box center [544, 144] width 183 height 164
drag, startPoint x: 482, startPoint y: 91, endPoint x: 482, endPoint y: 95, distance: 4.1
click at [482, 91] on input "Esperar Respuesta (días)" at bounding box center [505, 87] width 95 height 9
type input "1"
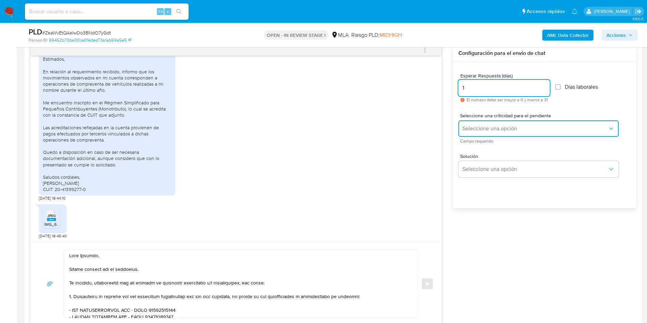
click at [470, 127] on span "Seleccione una opción" at bounding box center [534, 128] width 145 height 7
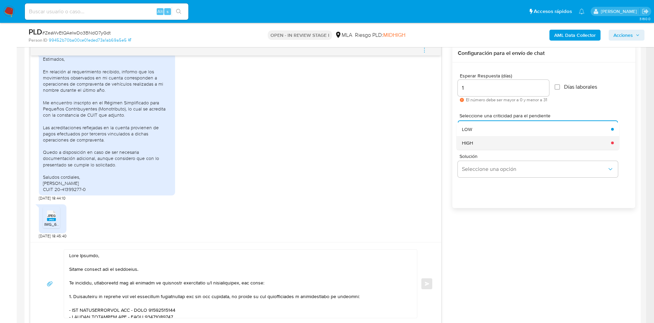
click at [482, 146] on div "HIGH" at bounding box center [534, 143] width 145 height 14
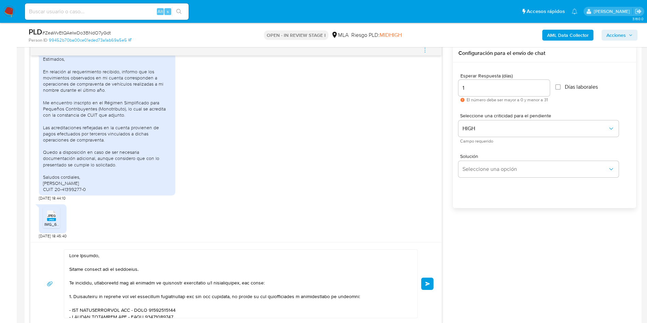
scroll to position [511, 0]
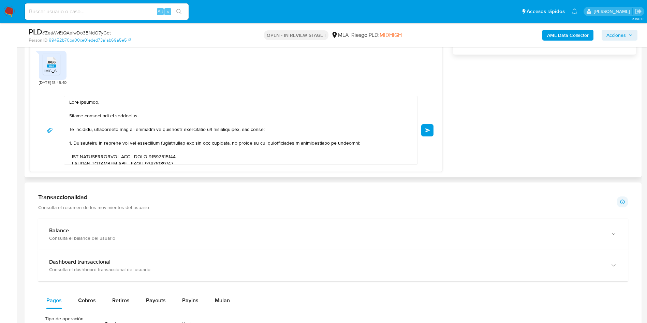
click at [428, 124] on button "Enviar" at bounding box center [427, 130] width 12 height 12
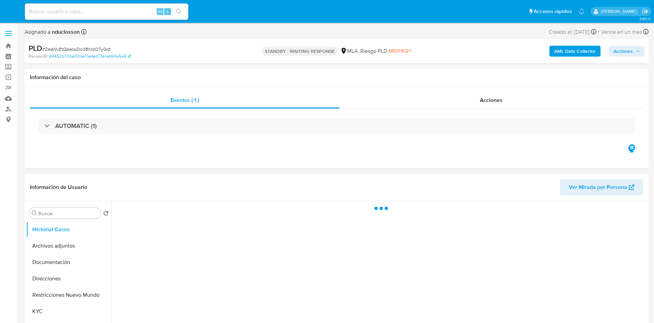
select select "10"
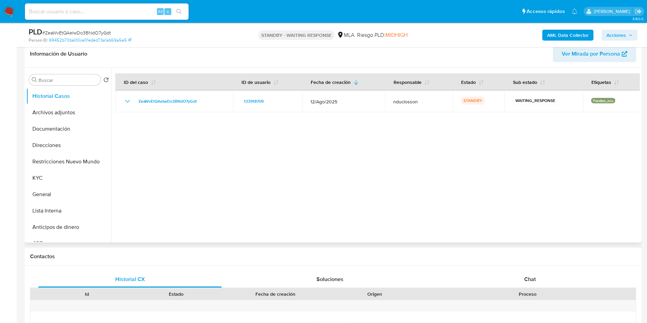
scroll to position [153, 0]
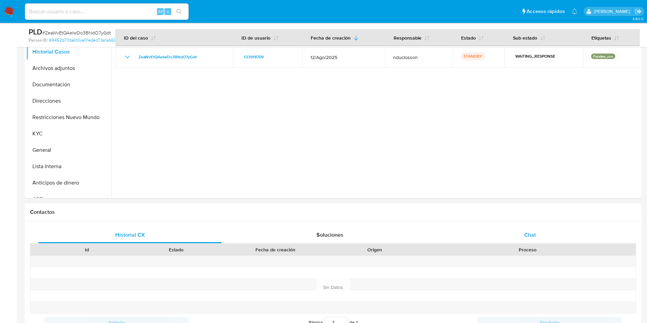
click at [531, 239] on div "Chat" at bounding box center [529, 235] width 183 height 16
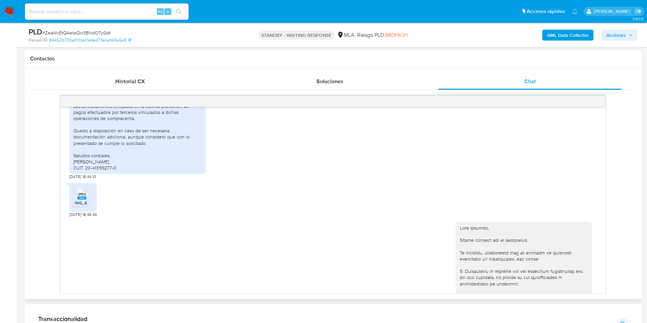
scroll to position [394, 0]
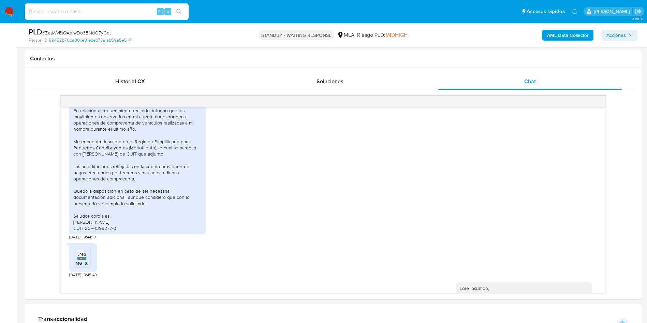
click at [87, 18] on div "Alt s" at bounding box center [107, 11] width 164 height 16
click at [79, 8] on input at bounding box center [107, 11] width 164 height 9
paste input "RHNg1xNXvwjXQm0l2lBuQLMU"
type input "RHNg1xNXvwjXQm0l2lBuQLMU"
click at [178, 14] on icon "search-icon" at bounding box center [178, 11] width 5 height 5
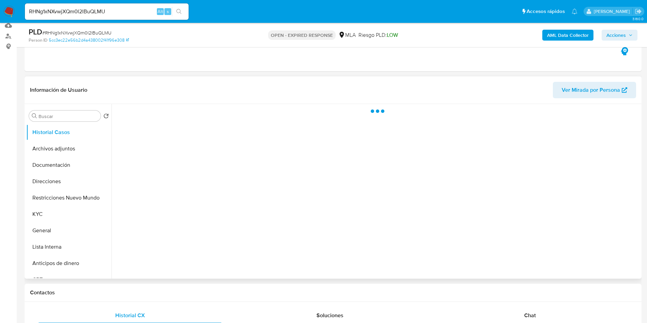
scroll to position [153, 0]
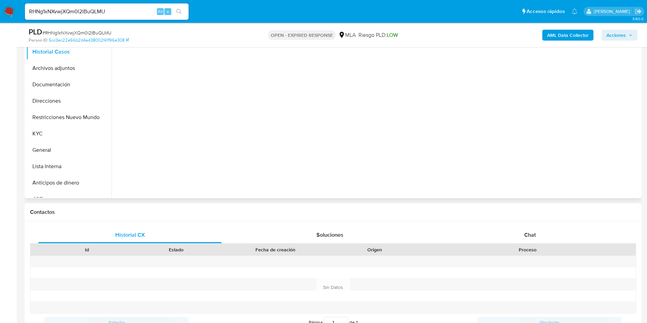
select select "10"
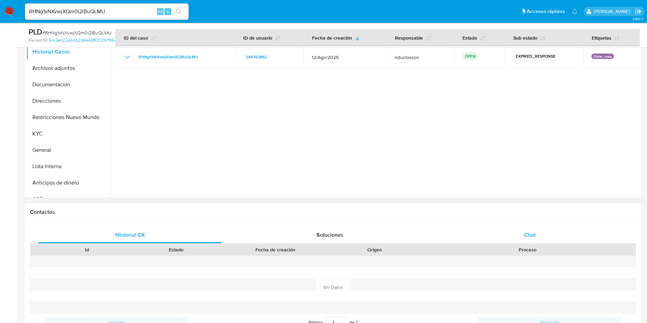
click at [533, 241] on div "Chat" at bounding box center [529, 235] width 183 height 16
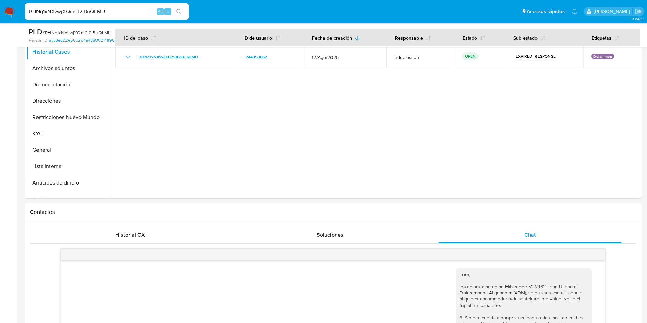
scroll to position [350, 0]
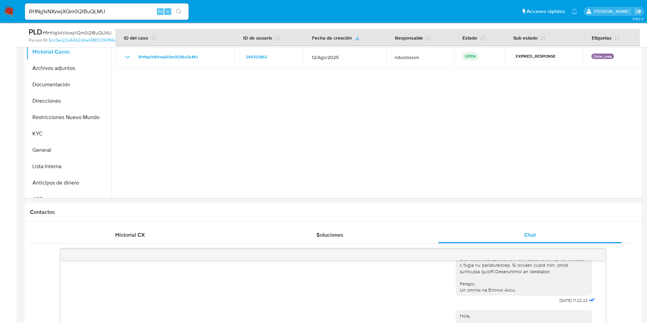
click at [87, 10] on input "RHNg1xNXvwjXQm0l2lBuQLMU" at bounding box center [107, 11] width 164 height 9
click at [178, 12] on icon "search-icon" at bounding box center [178, 11] width 5 height 5
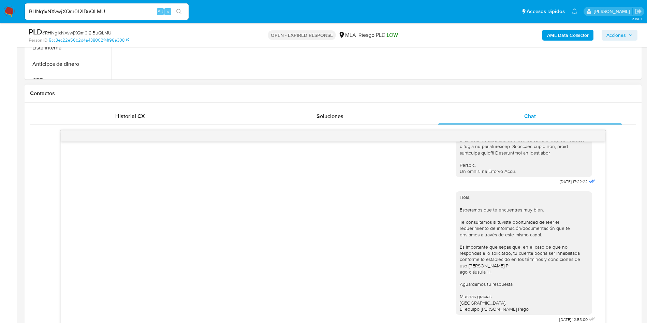
scroll to position [307, 0]
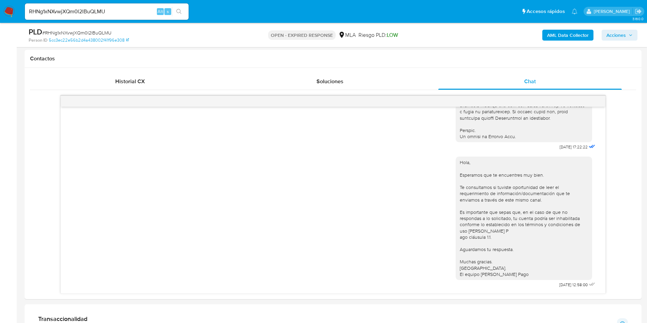
click at [73, 11] on input "RHNg1xNXvwjXQm0l2lBuQLMU" at bounding box center [107, 11] width 164 height 9
paste input "ZfSH7m5RQPQv8VZUN0bisWq"
type input "RZfSH7m5RQPQv8VZUN0bisWq"
click at [182, 13] on icon "search-icon" at bounding box center [178, 11] width 5 height 5
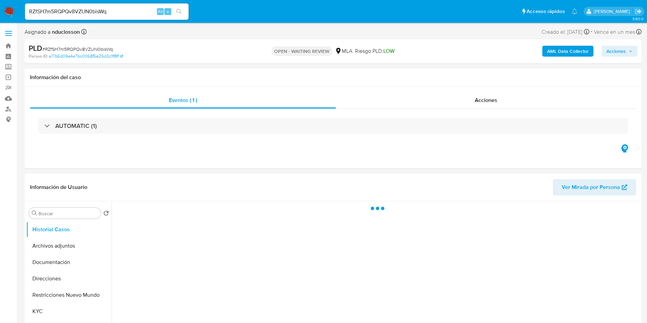
select select "10"
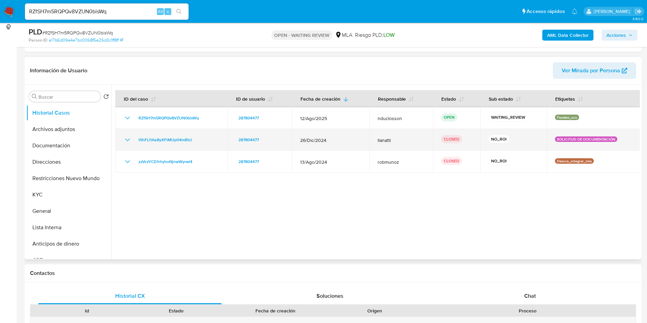
scroll to position [102, 0]
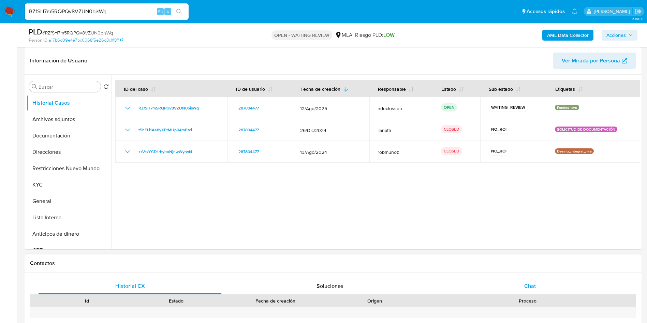
click at [528, 280] on div "Chat" at bounding box center [529, 286] width 183 height 16
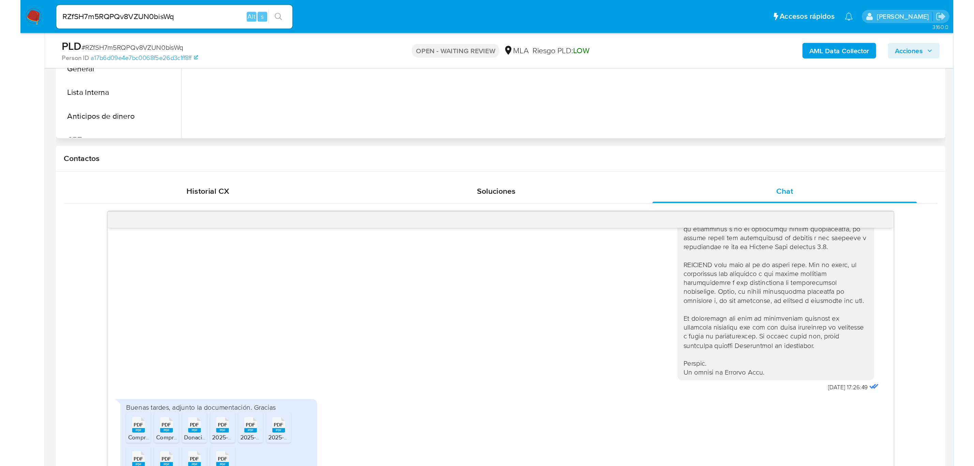
scroll to position [358, 0]
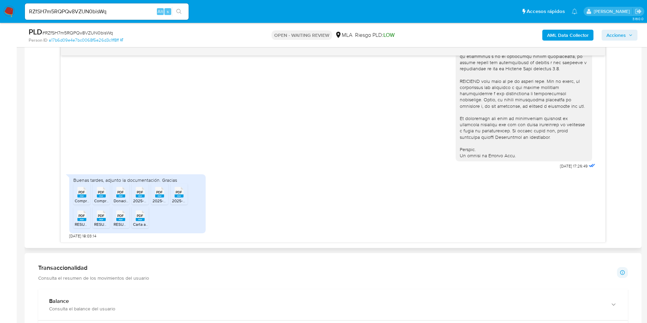
click at [79, 199] on span "Comprobantes 2024.pdf" at bounding box center [97, 201] width 45 height 6
click at [103, 192] on span "PDF" at bounding box center [101, 192] width 6 height 4
click at [118, 194] on span "PDF" at bounding box center [120, 192] width 6 height 4
click at [137, 194] on span "PDF" at bounding box center [140, 192] width 6 height 4
drag, startPoint x: 156, startPoint y: 194, endPoint x: 169, endPoint y: 193, distance: 13.0
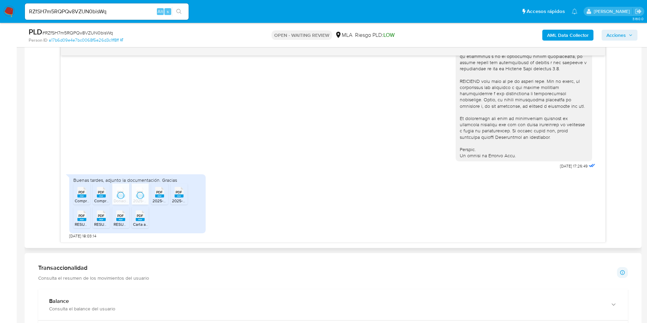
click at [157, 194] on span "PDF" at bounding box center [159, 192] width 6 height 4
click at [176, 193] on span "PDF" at bounding box center [179, 192] width 6 height 4
click at [82, 220] on rect at bounding box center [81, 219] width 9 height 3
click at [104, 215] on span "PDF" at bounding box center [101, 215] width 6 height 4
click at [123, 214] on span "PDF" at bounding box center [120, 215] width 6 height 4
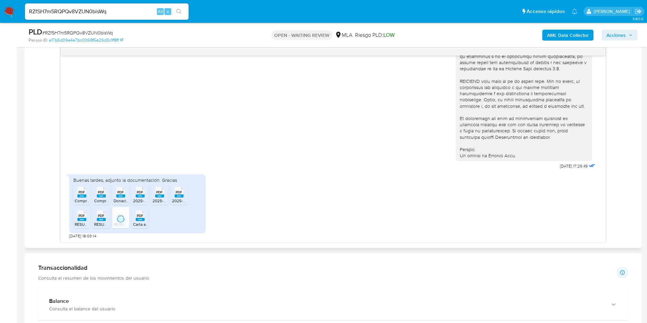
click at [137, 215] on span "PDF" at bounding box center [140, 215] width 6 height 4
click at [73, 11] on input "RZfSH7m5RQPQv8VZUN0bisWq" at bounding box center [107, 11] width 164 height 9
paste input "Q57dpENhOYtbsZvt5cFqx2Nj"
type input "Q57dpENhOYtbsZvt5cFqx2Nj"
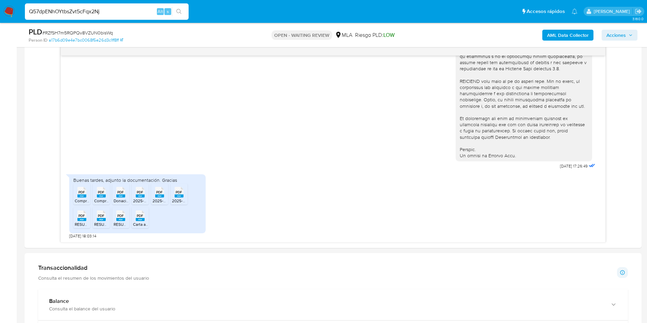
click at [182, 11] on button "search-icon" at bounding box center [179, 12] width 14 height 10
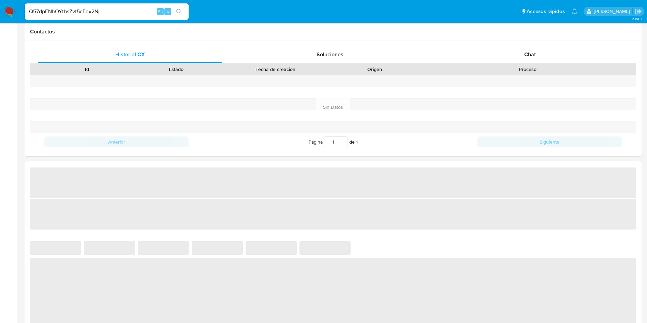
select select "10"
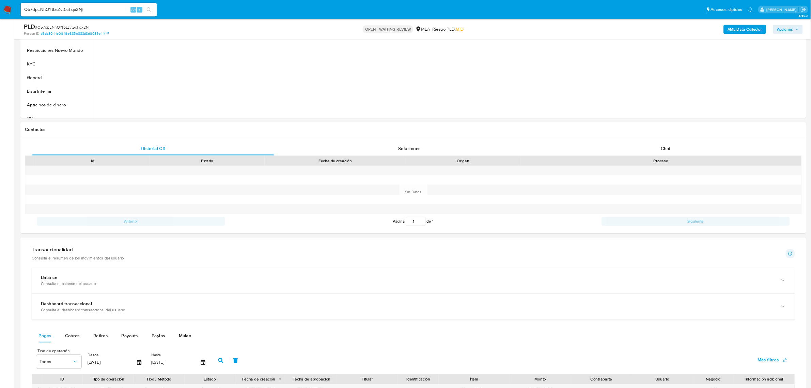
scroll to position [138, 0]
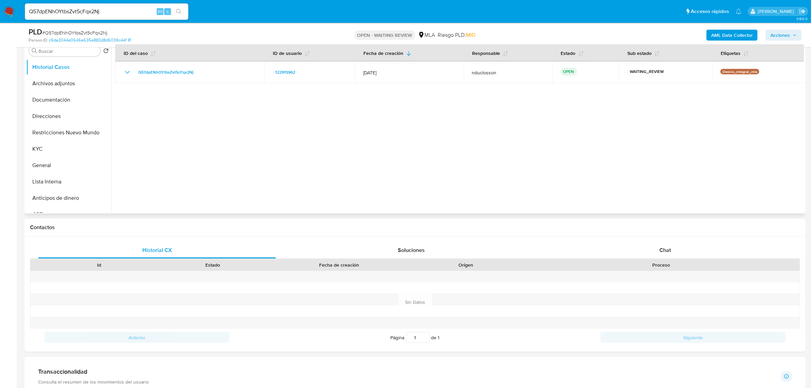
drag, startPoint x: 764, startPoint y: 0, endPoint x: 476, endPoint y: 170, distance: 334.2
click at [476, 170] on div at bounding box center [457, 126] width 693 height 174
click at [622, 249] on div "Chat" at bounding box center [666, 250] width 238 height 16
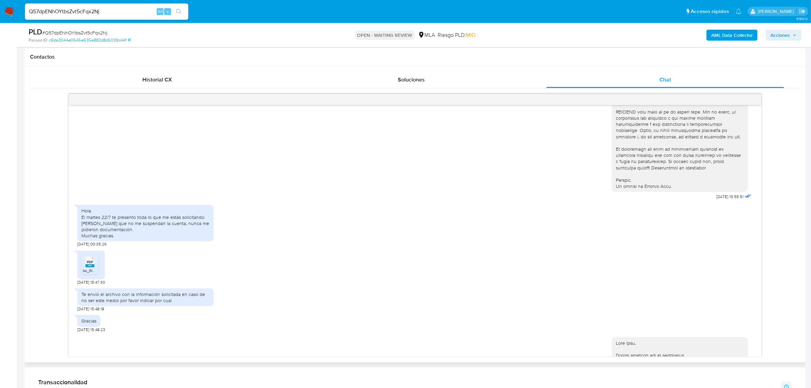
scroll to position [322, 0]
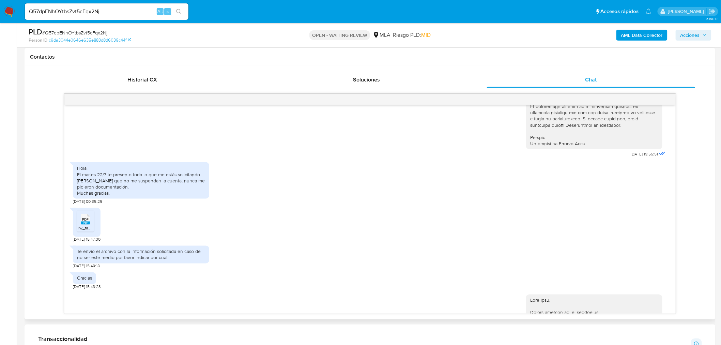
drag, startPoint x: 435, startPoint y: 3, endPoint x: 130, endPoint y: 51, distance: 309.5
click at [130, 51] on div "Contactos" at bounding box center [370, 57] width 691 height 18
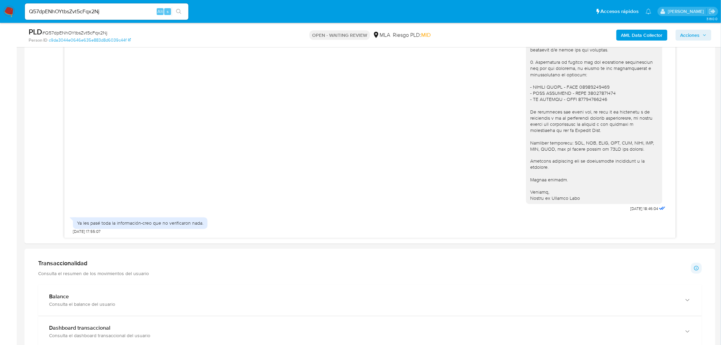
scroll to position [577, 0]
click at [83, 10] on input "Q57dpENhOYtbsZvt5cFqx2Nj" at bounding box center [107, 11] width 164 height 9
paste input "qx6GfqRGyER1bAluTAuWlza9"
type input "qx6GfqRGyER1bAluTAuWlza9"
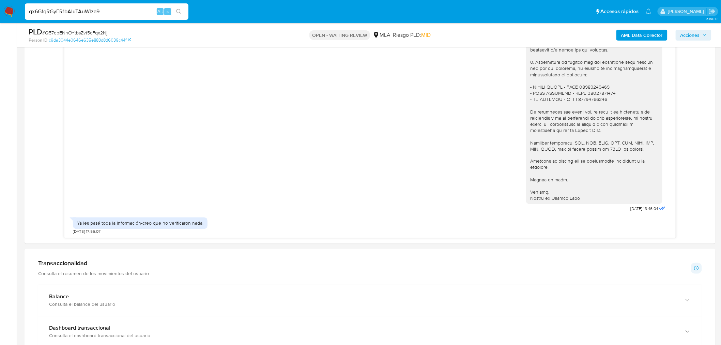
click at [179, 13] on icon "search-icon" at bounding box center [178, 11] width 5 height 5
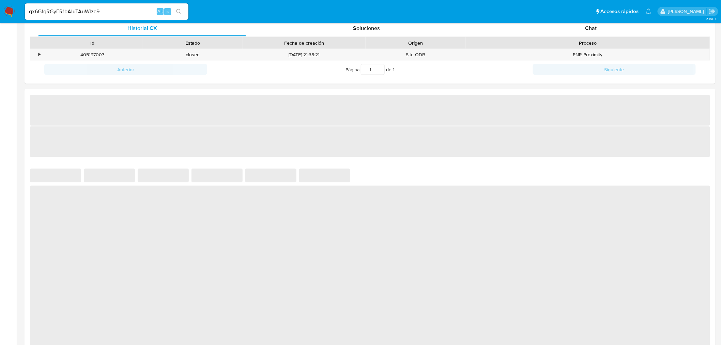
select select "10"
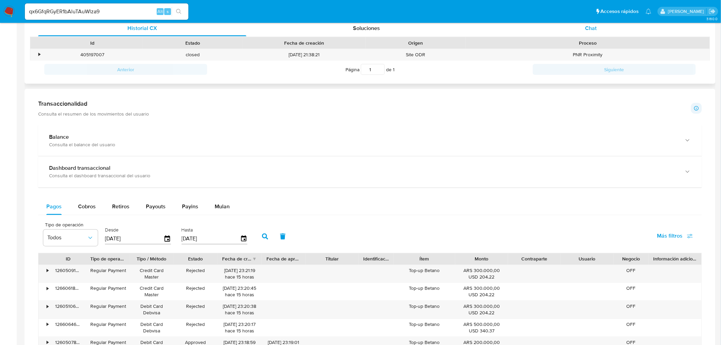
click at [582, 33] on div "Chat" at bounding box center [591, 28] width 208 height 16
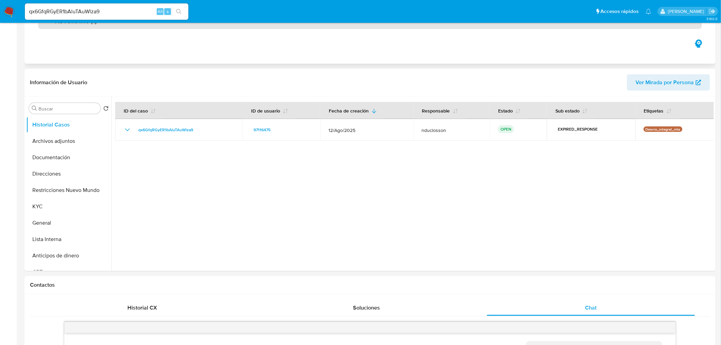
scroll to position [5, 0]
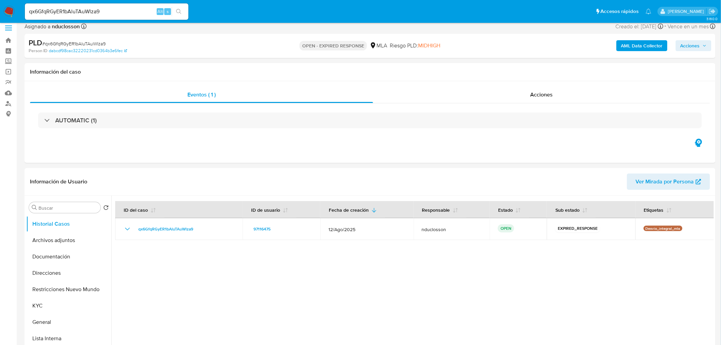
click at [57, 13] on input "qx6GfqRGyER1bAluTAuWlza9" at bounding box center [107, 11] width 164 height 9
paste input "iyfgEZy50PClBbZzOsz94D6h"
type input "iyfgEZy50PClBbZzOsz94D6h"
click at [174, 9] on button "search-icon" at bounding box center [179, 12] width 14 height 10
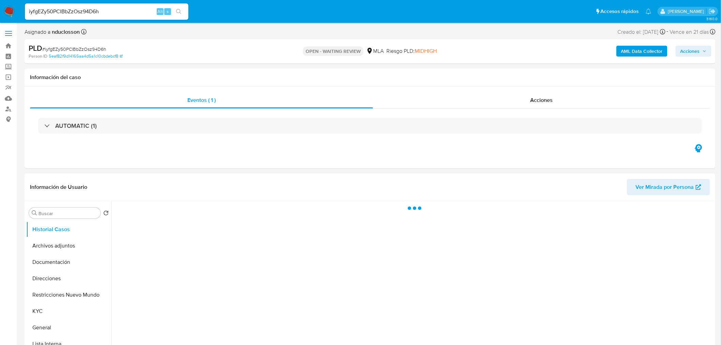
select select "10"
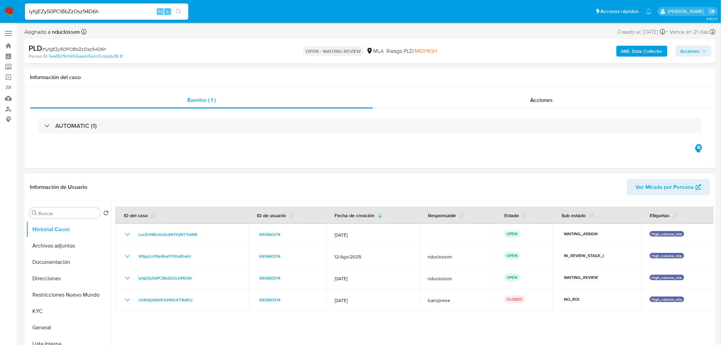
scroll to position [189, 0]
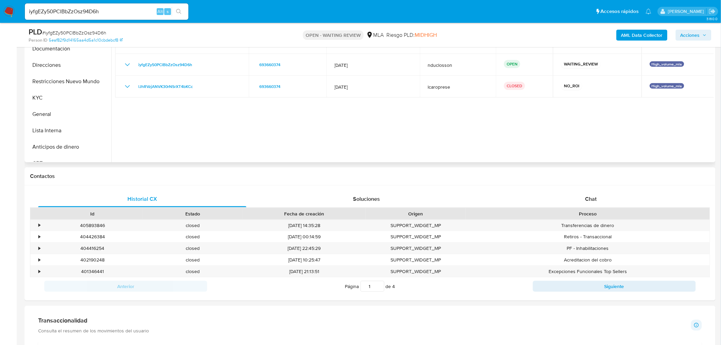
drag, startPoint x: 581, startPoint y: 196, endPoint x: 360, endPoint y: 104, distance: 239.1
click at [581, 196] on div "Chat" at bounding box center [591, 199] width 208 height 16
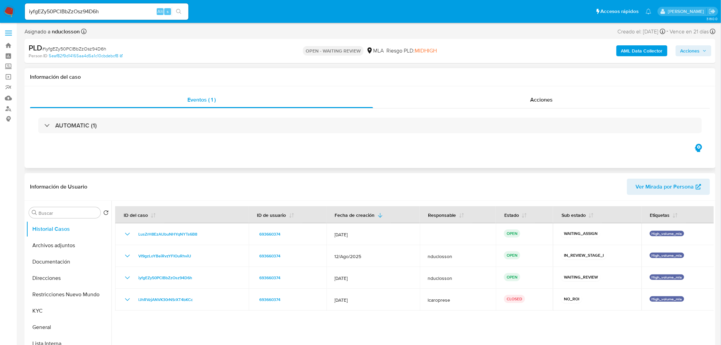
scroll to position [0, 0]
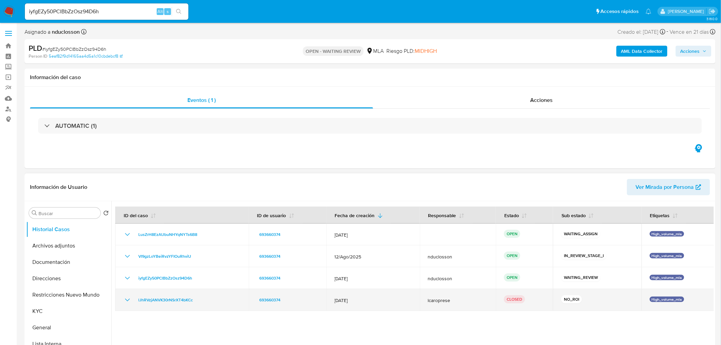
click at [338, 304] on td "12/Feb/2025" at bounding box center [372, 300] width 93 height 22
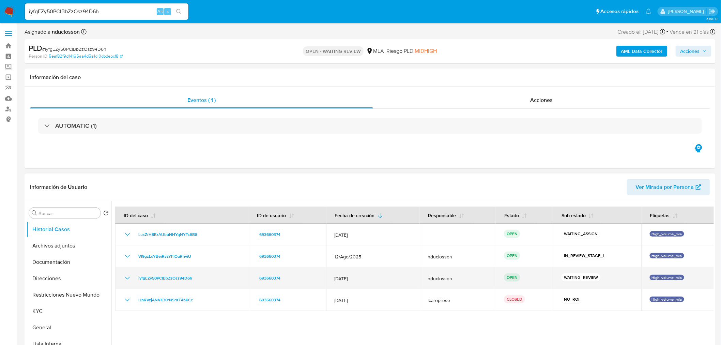
drag, startPoint x: 382, startPoint y: 282, endPoint x: 348, endPoint y: 278, distance: 34.2
click at [348, 278] on td "12/Jul/2025" at bounding box center [372, 278] width 93 height 22
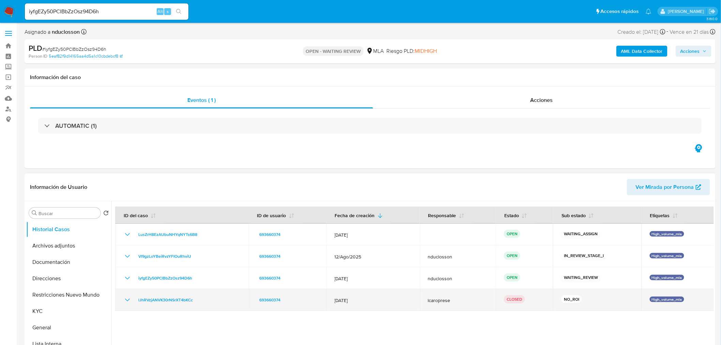
click at [352, 303] on td "12/Feb/2025" at bounding box center [372, 300] width 93 height 22
click at [348, 303] on td "12/Feb/2025" at bounding box center [372, 300] width 93 height 22
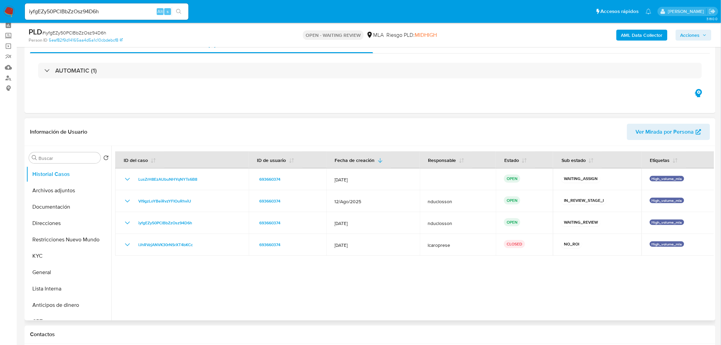
scroll to position [38, 0]
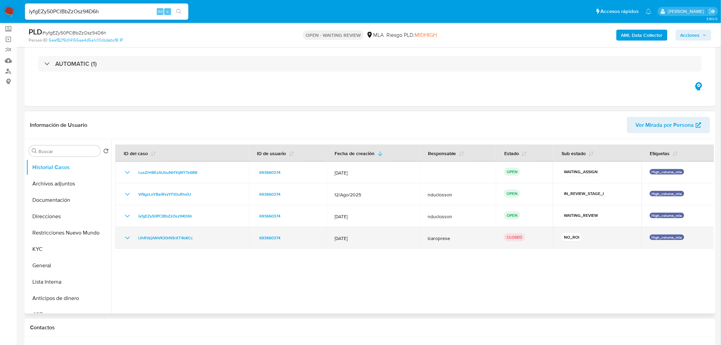
click at [128, 239] on icon "Mostrar/Ocultar" at bounding box center [127, 238] width 8 height 8
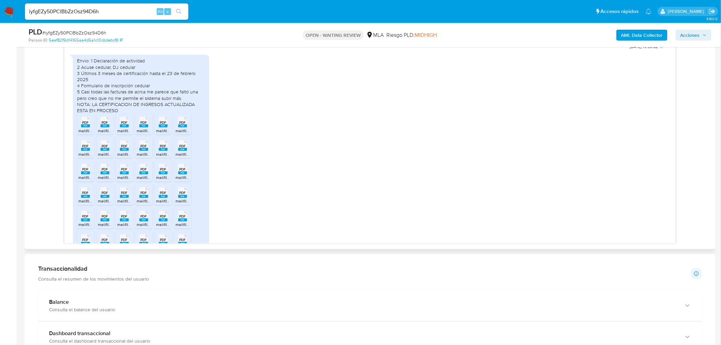
scroll to position [338, 0]
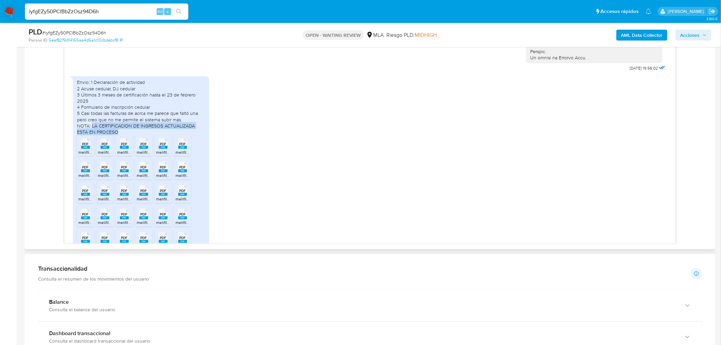
drag, startPoint x: 125, startPoint y: 144, endPoint x: 92, endPoint y: 135, distance: 33.5
click at [92, 135] on div "Envio: 1 Declaración de actividad 2 Acuse cedular, DJ cedular 3 Últimos 3 meses…" at bounding box center [141, 107] width 128 height 56
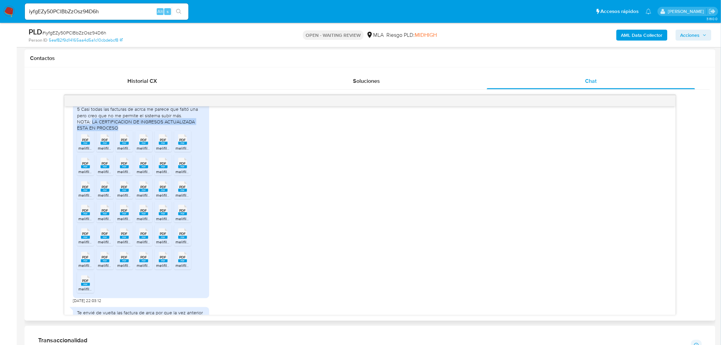
scroll to position [303, 0]
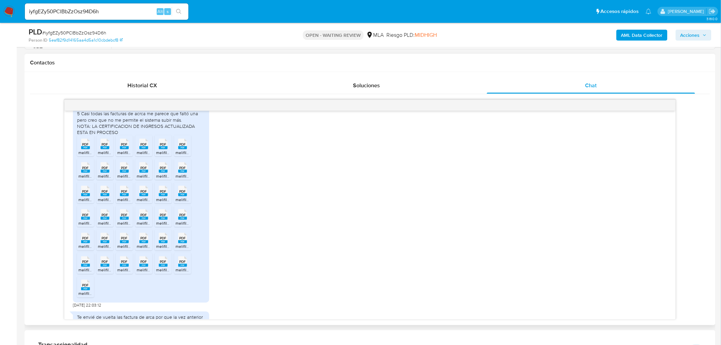
click at [103, 132] on div "Envio: 1 Declaración de actividad 2 Acuse cedular, DJ cedular 3 Últimos 3 meses…" at bounding box center [141, 107] width 128 height 56
click at [69, 19] on div "iyfgEZy50PClBbZzOsz94D6h Alt s" at bounding box center [107, 11] width 164 height 16
click at [66, 12] on input "iyfgEZy50PClBbZzOsz94D6h" at bounding box center [107, 11] width 164 height 9
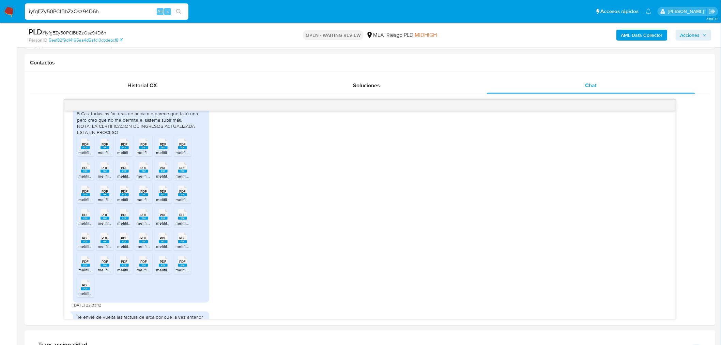
paste input "33kMyCElItEtUhtATC5bP8hz"
type input "33kMyCElItEtUhtATC5bP8hz"
click at [181, 10] on icon "search-icon" at bounding box center [178, 11] width 5 height 5
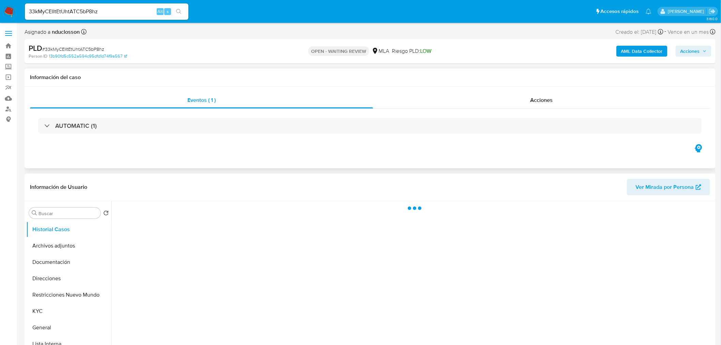
select select "10"
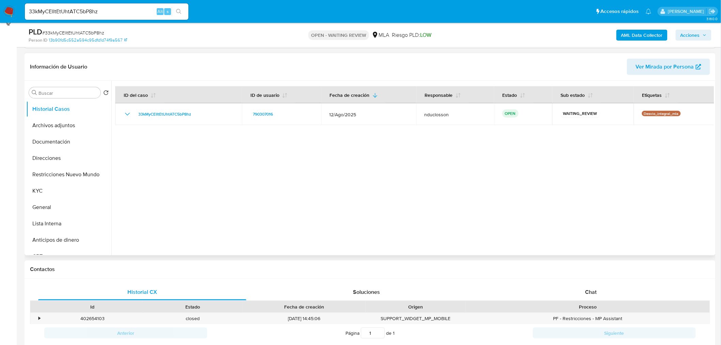
scroll to position [113, 0]
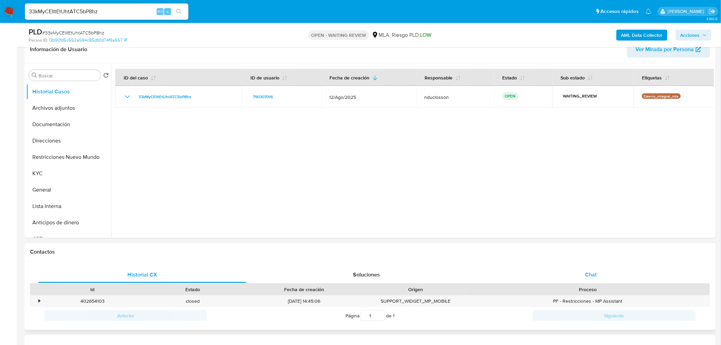
click at [578, 274] on div "Chat" at bounding box center [591, 275] width 208 height 16
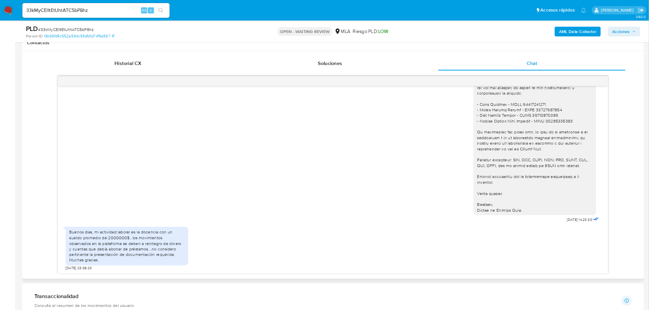
scroll to position [341, 0]
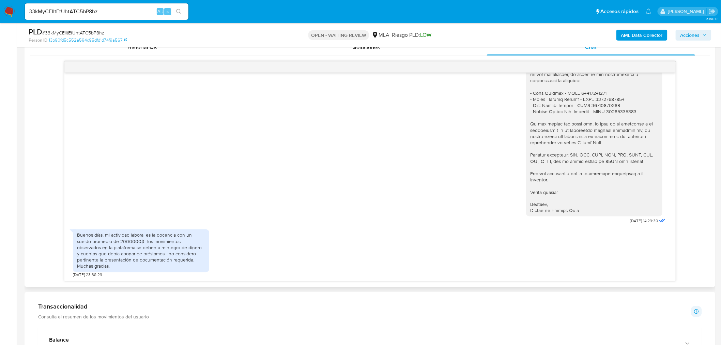
click at [123, 248] on div "Buenos días, mi actividad laboral es la docencia con un sueldo promedio de 2000…" at bounding box center [141, 250] width 128 height 37
click at [149, 253] on div "Buenos días, mi actividad laboral es la docencia con un sueldo promedio de 2000…" at bounding box center [141, 250] width 128 height 37
click at [171, 264] on div "Buenos días, mi actividad laboral es la docencia con un sueldo promedio de 2000…" at bounding box center [141, 250] width 128 height 37
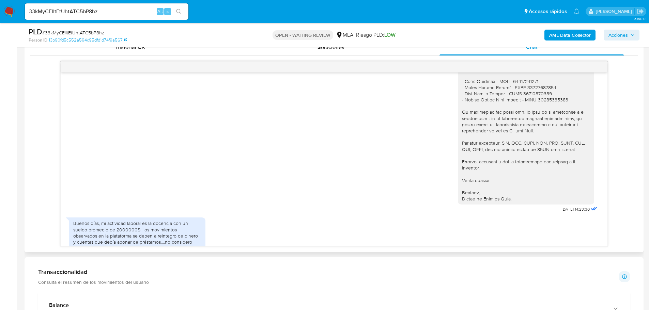
drag, startPoint x: 698, startPoint y: 0, endPoint x: 434, endPoint y: 149, distance: 303.4
click at [434, 149] on div "15/09/2025 14:23:30" at bounding box center [334, 71] width 530 height 286
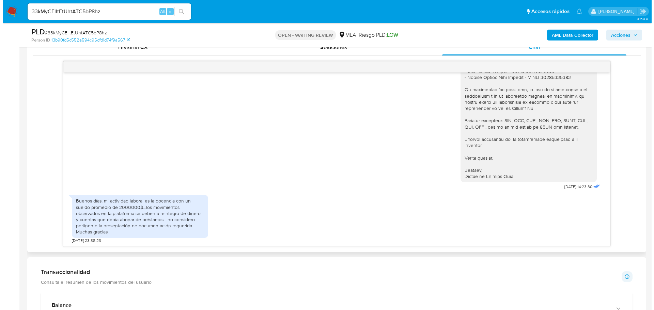
scroll to position [693, 0]
click at [561, 34] on b "AML Data Collector" at bounding box center [570, 35] width 42 height 11
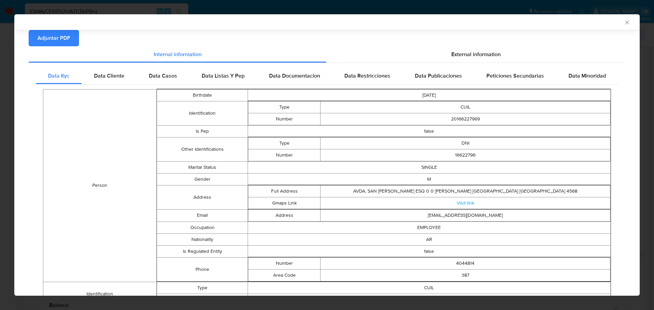
scroll to position [67, 0]
click at [467, 52] on span "External information" at bounding box center [476, 55] width 49 height 8
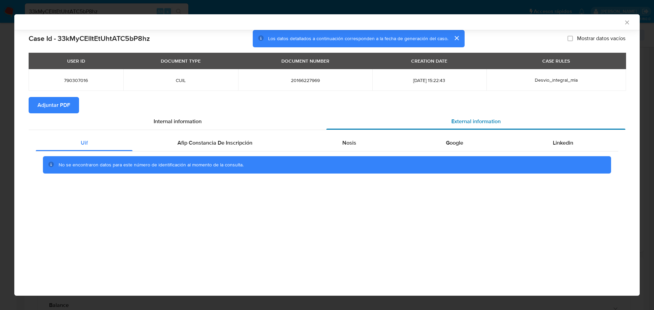
scroll to position [0, 0]
click at [234, 139] on span "Afip Constancia De Inscripción" at bounding box center [215, 143] width 75 height 8
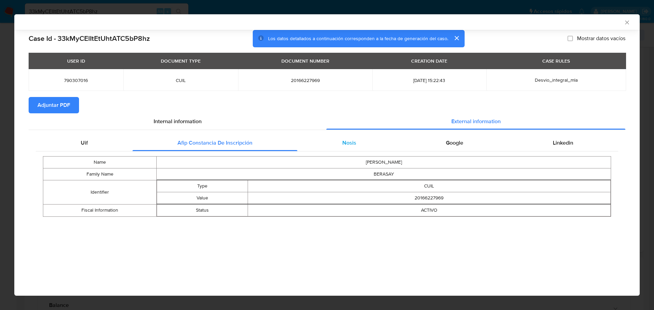
click at [356, 147] on div "Nosis" at bounding box center [350, 143] width 104 height 16
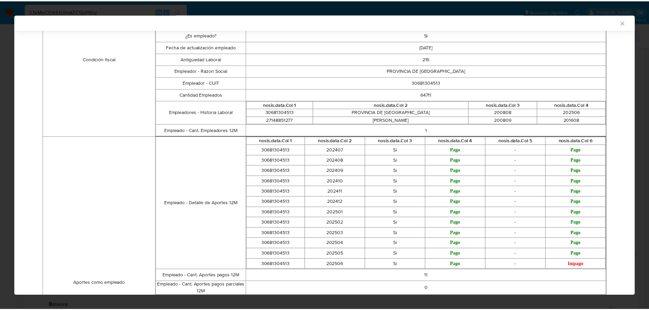
scroll to position [271, 0]
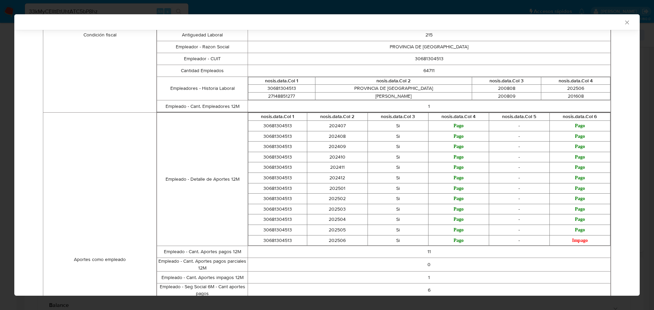
click at [624, 20] on icon "Cerrar ventana" at bounding box center [627, 22] width 7 height 7
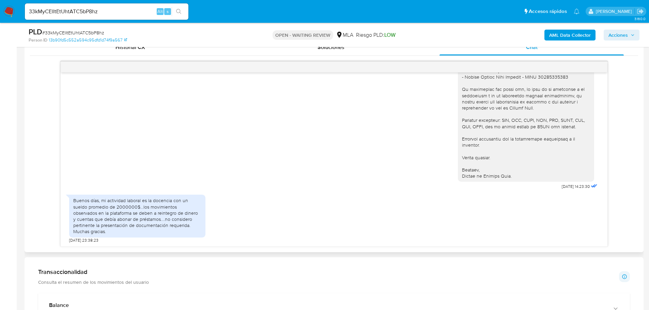
scroll to position [694, 0]
